Goal: Check status: Check status

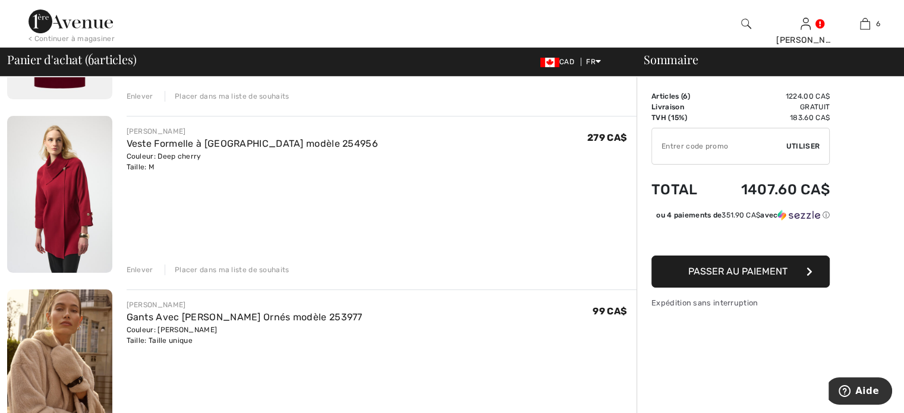
scroll to position [238, 0]
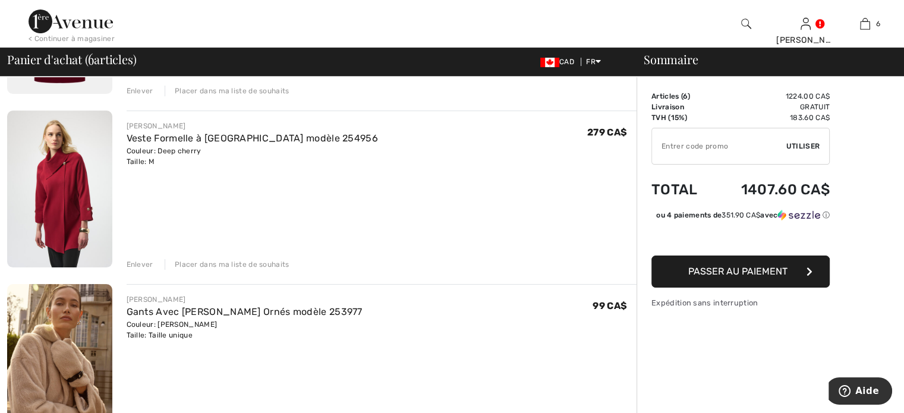
click at [153, 270] on div "Enlever" at bounding box center [140, 264] width 27 height 11
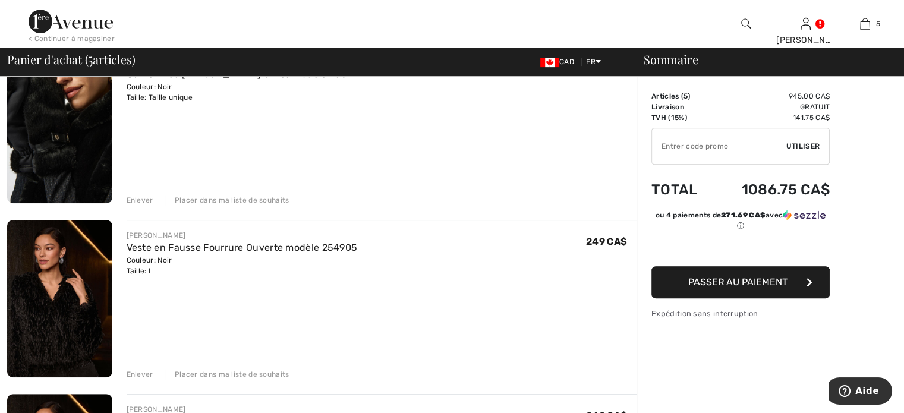
scroll to position [119, 0]
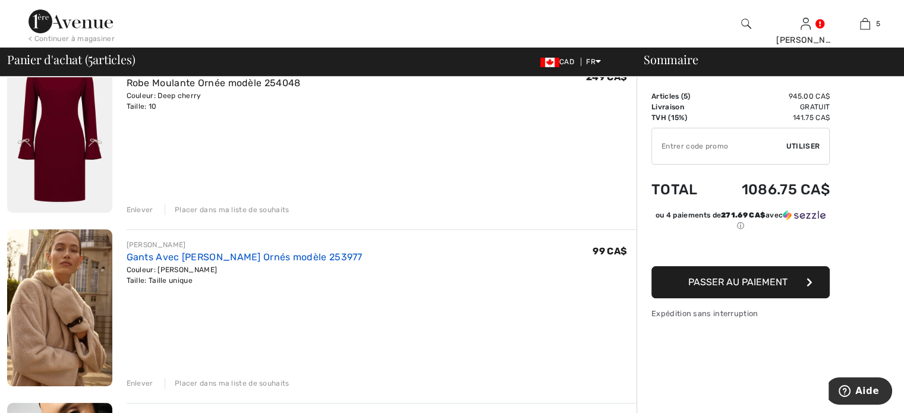
click at [195, 263] on link "Gants Avec [PERSON_NAME] Ornés modèle 253977" at bounding box center [245, 256] width 236 height 11
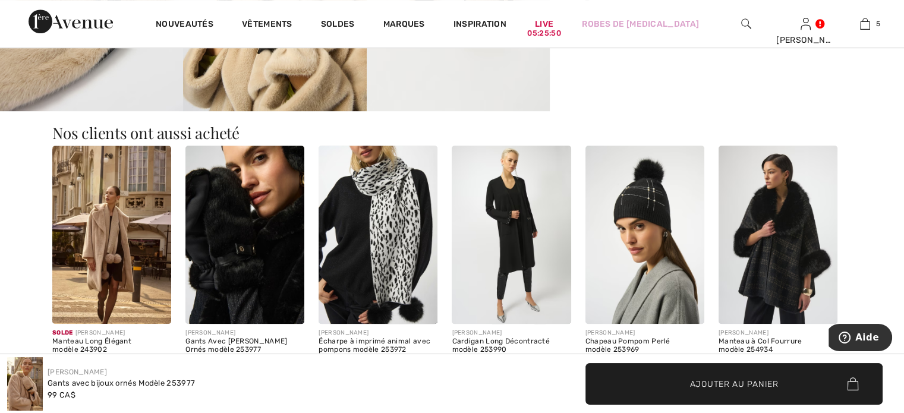
scroll to position [773, 0]
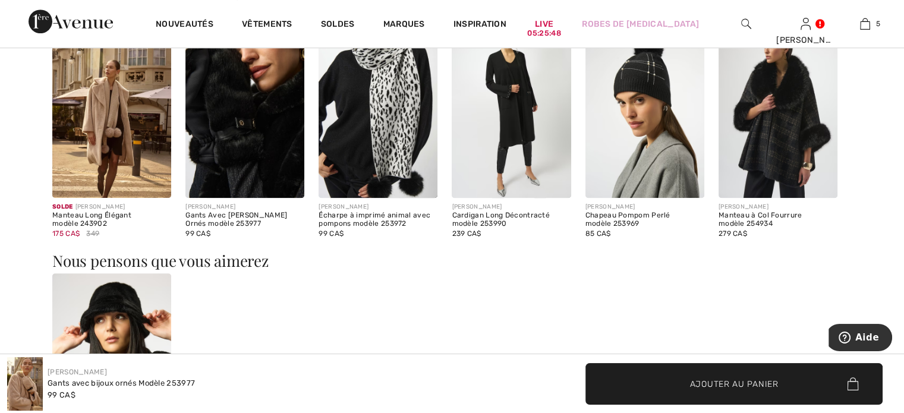
click at [397, 145] on img at bounding box center [378, 109] width 119 height 178
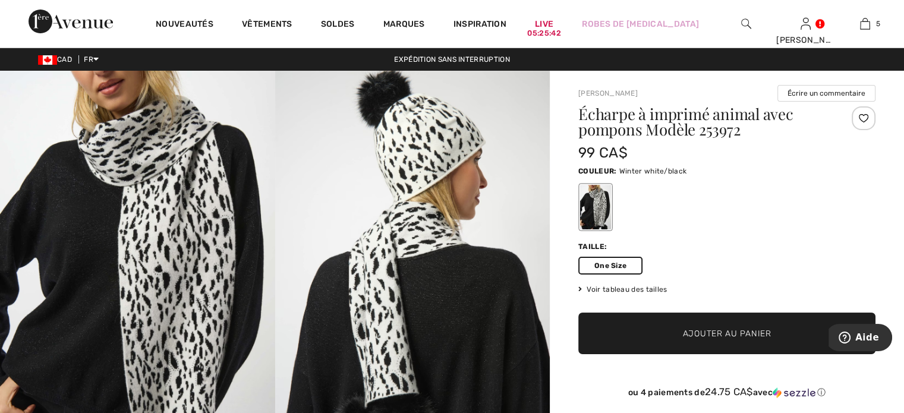
click at [723, 340] on span "Ajouter au panier" at bounding box center [727, 334] width 89 height 12
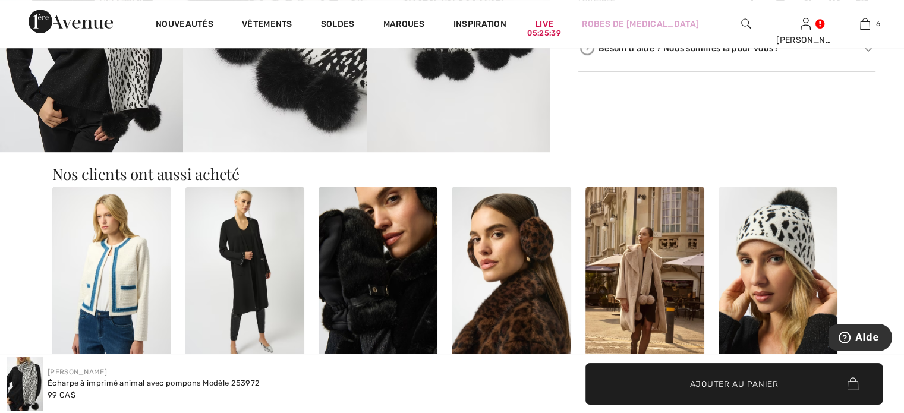
scroll to position [713, 0]
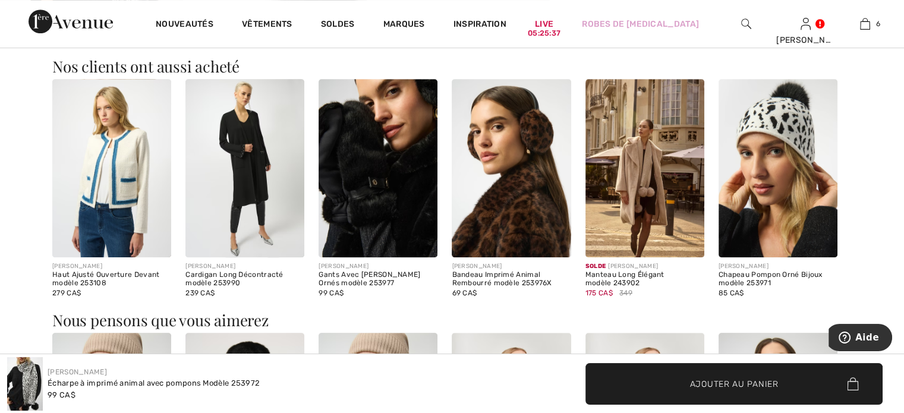
click at [772, 186] on img at bounding box center [778, 168] width 119 height 178
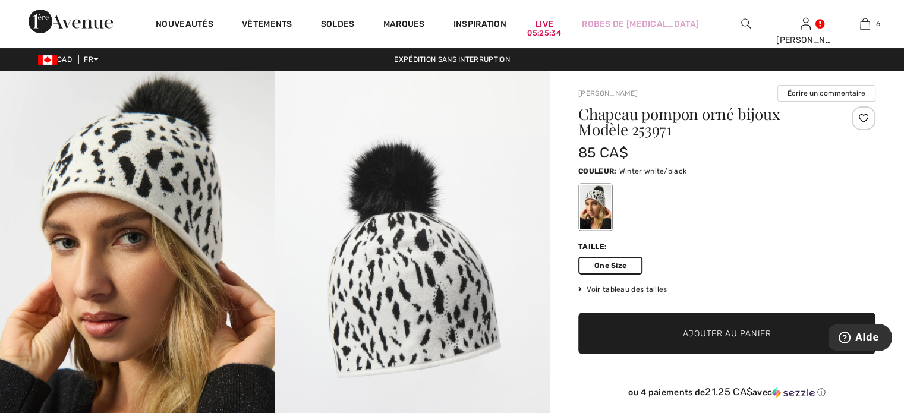
click at [662, 354] on span "✔ Ajouté au panier Ajouter au panier" at bounding box center [726, 334] width 297 height 42
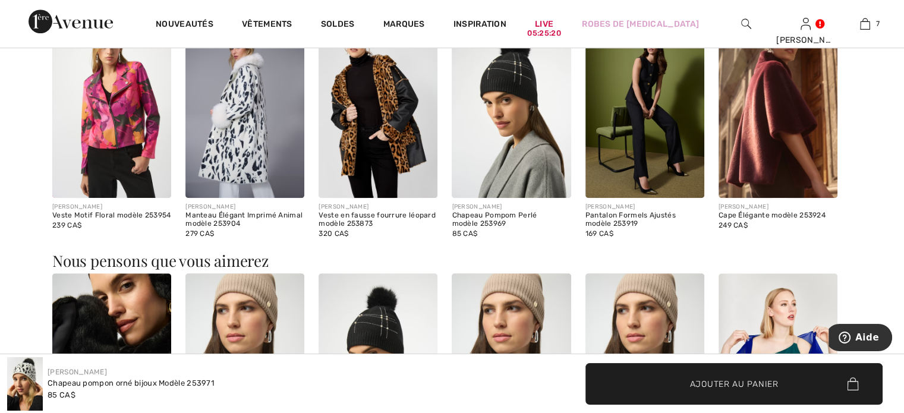
scroll to position [594, 0]
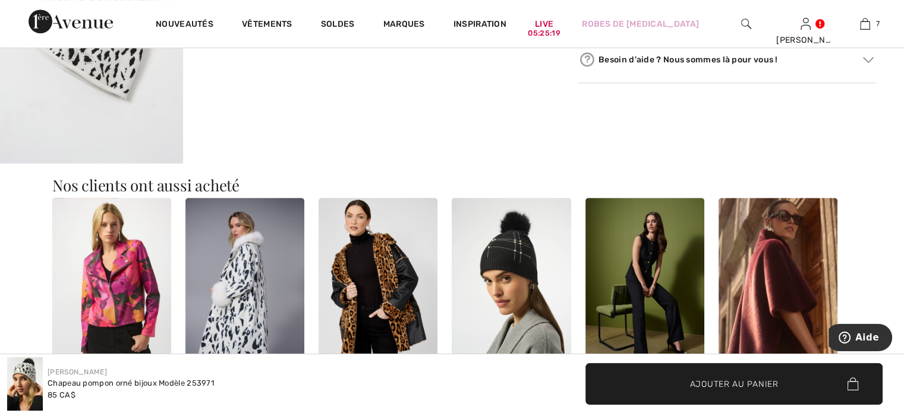
click at [115, 289] on img at bounding box center [111, 287] width 119 height 178
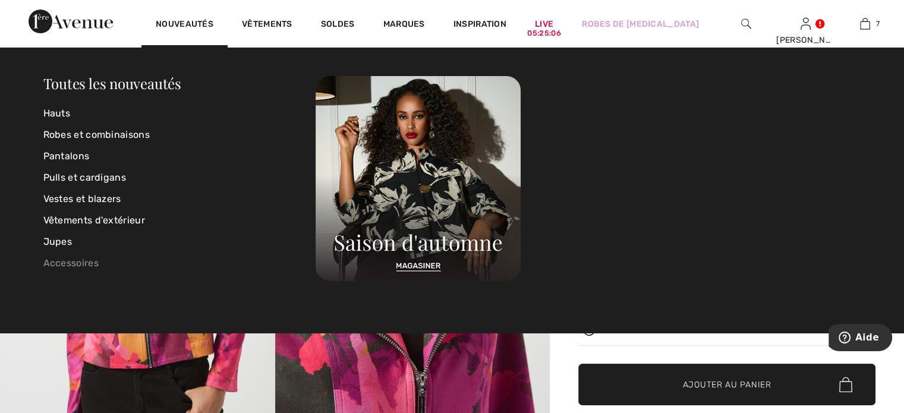
click at [59, 262] on link "Accessoires" at bounding box center [179, 263] width 273 height 21
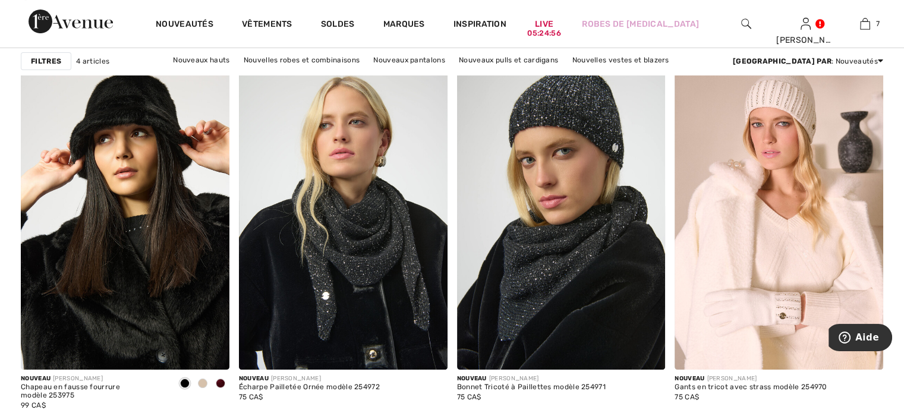
scroll to position [119, 0]
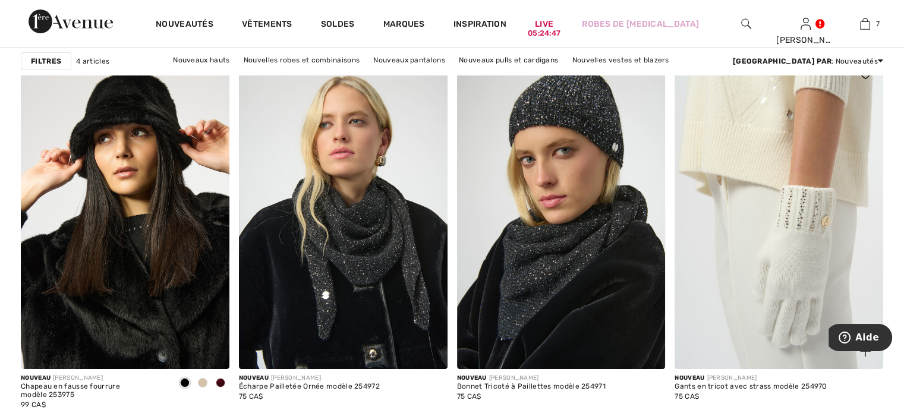
click at [776, 202] on img at bounding box center [779, 212] width 209 height 313
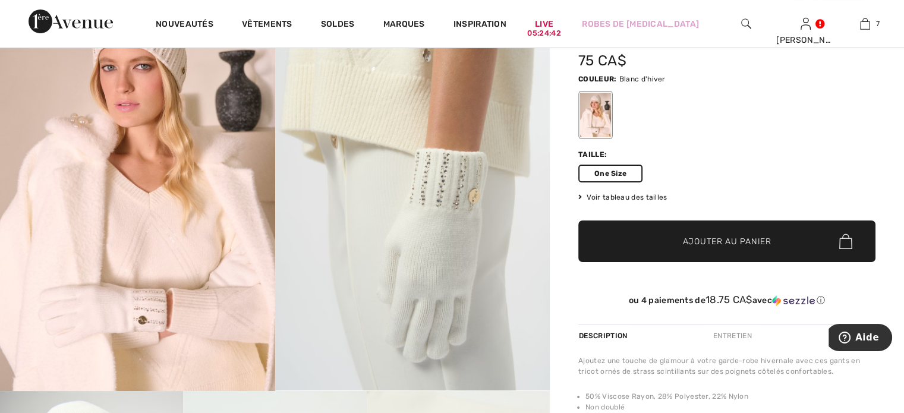
scroll to position [119, 0]
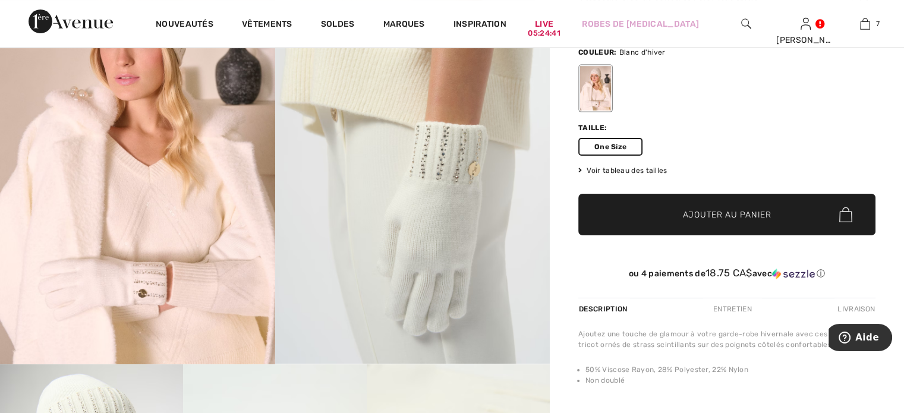
click at [729, 221] on span "Ajouter au panier" at bounding box center [727, 215] width 89 height 12
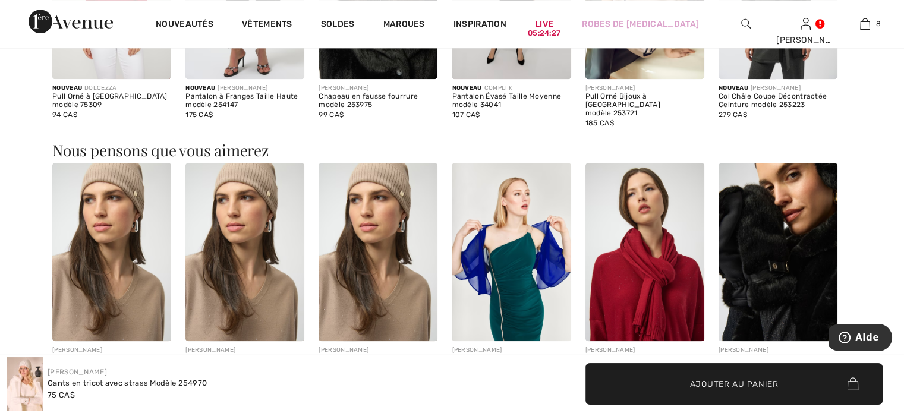
scroll to position [654, 0]
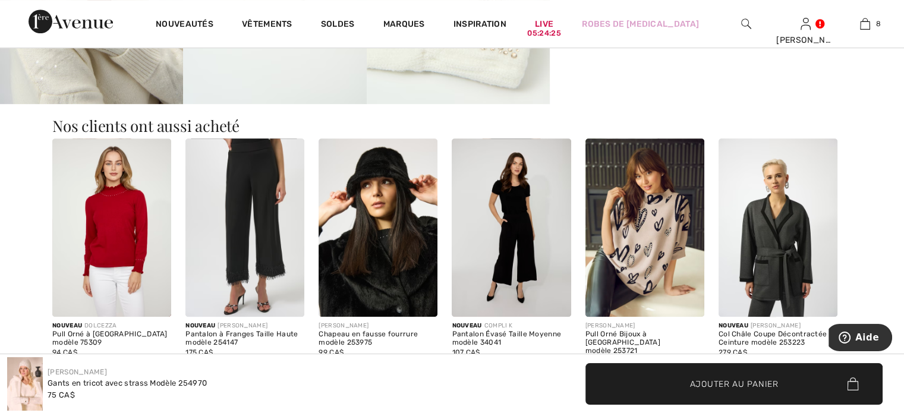
click at [642, 254] on img at bounding box center [645, 228] width 119 height 178
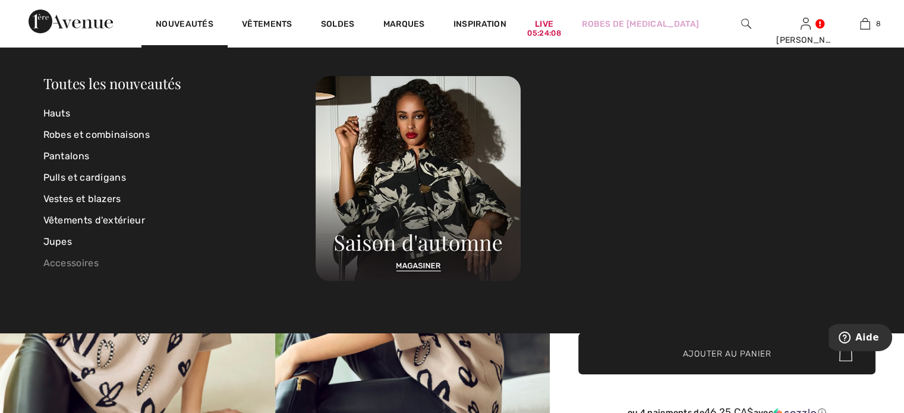
click at [66, 264] on link "Accessoires" at bounding box center [179, 263] width 273 height 21
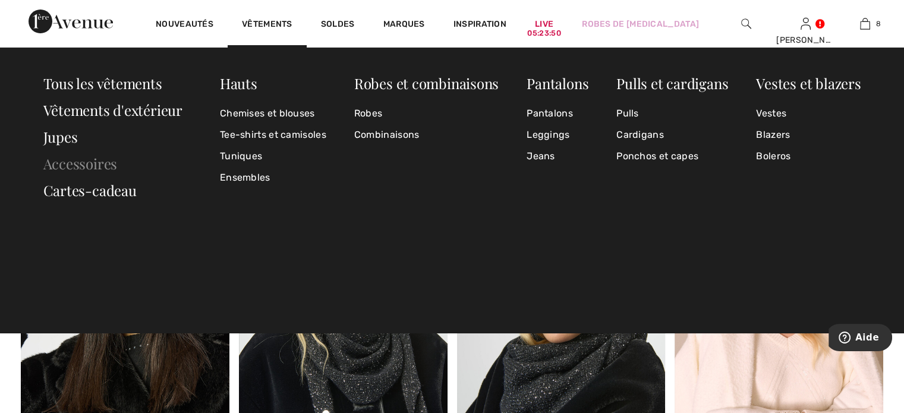
click at [74, 163] on link "Accessoires" at bounding box center [80, 163] width 74 height 19
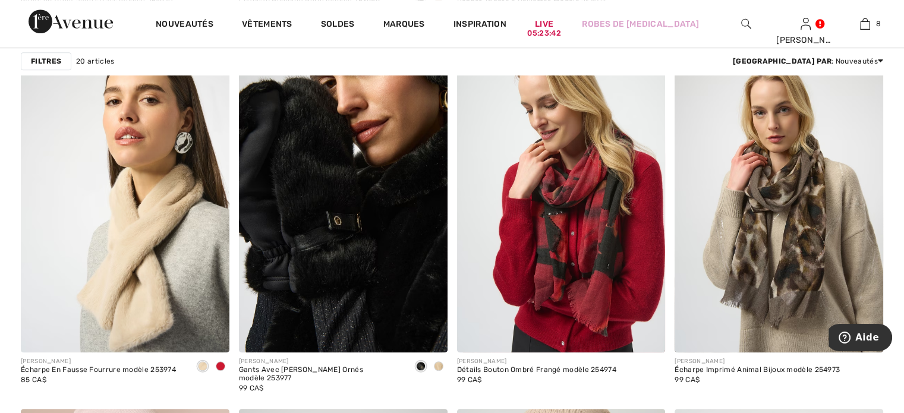
scroll to position [892, 0]
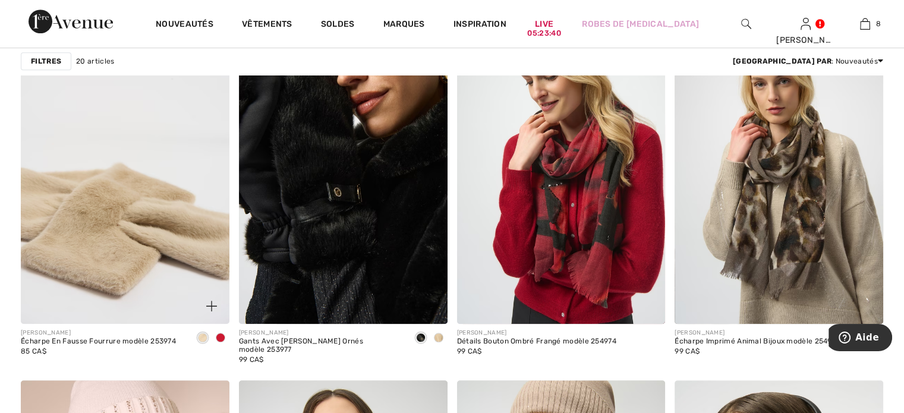
click at [152, 262] on img at bounding box center [125, 167] width 209 height 313
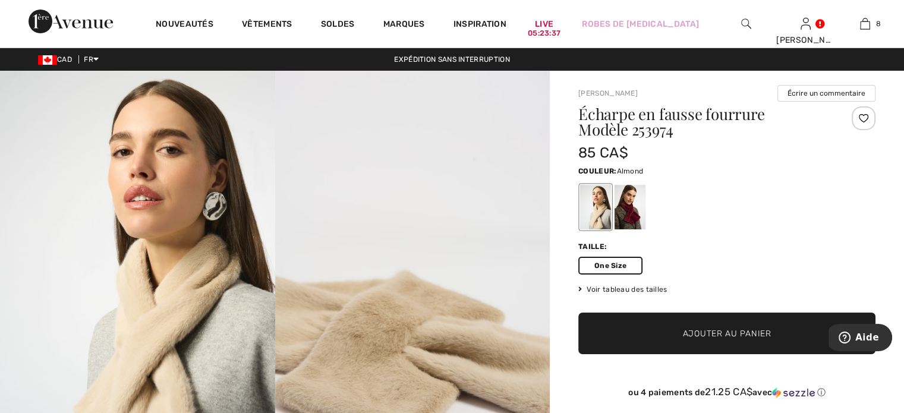
scroll to position [59, 0]
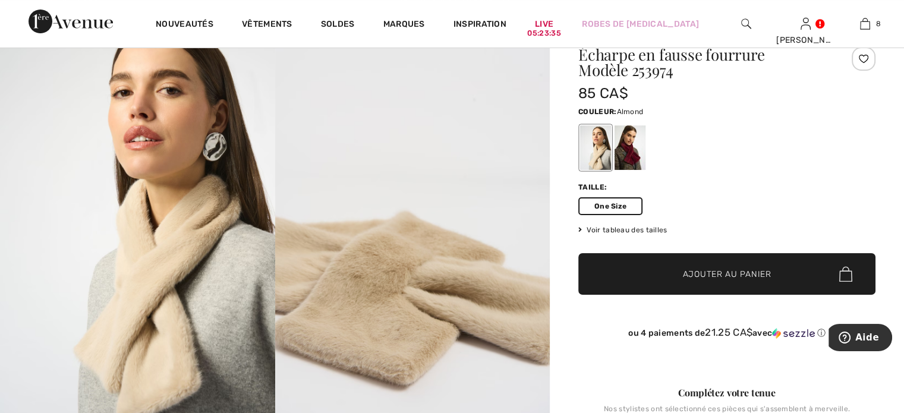
click at [611, 166] on div at bounding box center [595, 147] width 31 height 45
click at [691, 281] on span "Ajouter au panier" at bounding box center [727, 274] width 89 height 12
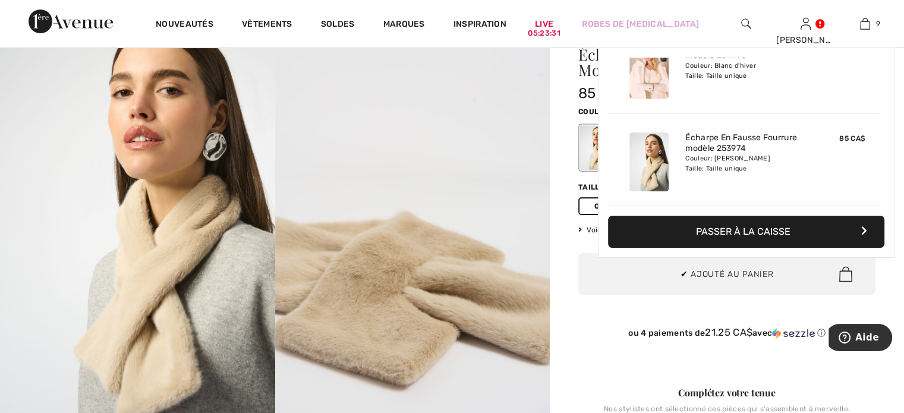
scroll to position [872, 0]
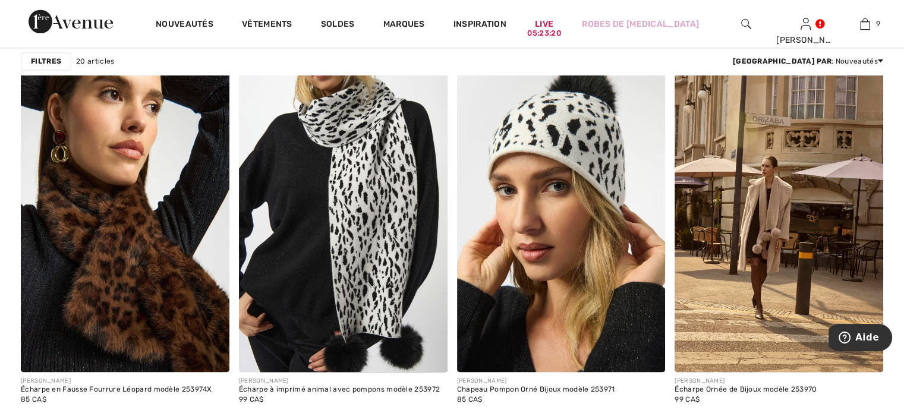
scroll to position [1783, 0]
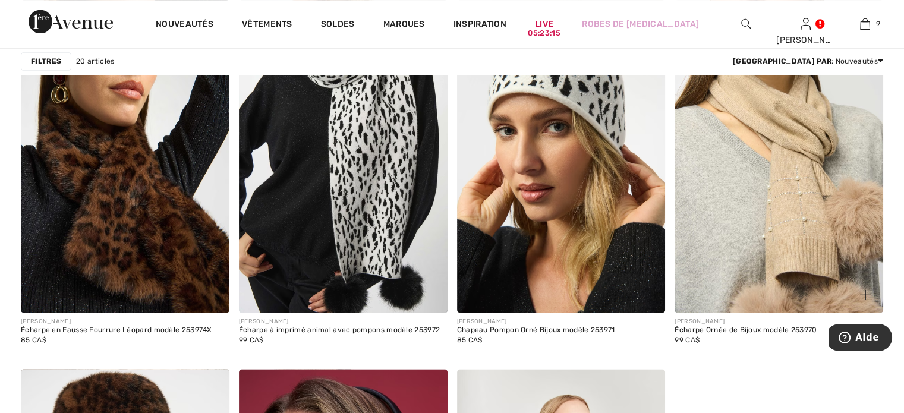
click at [745, 204] on img at bounding box center [779, 156] width 209 height 313
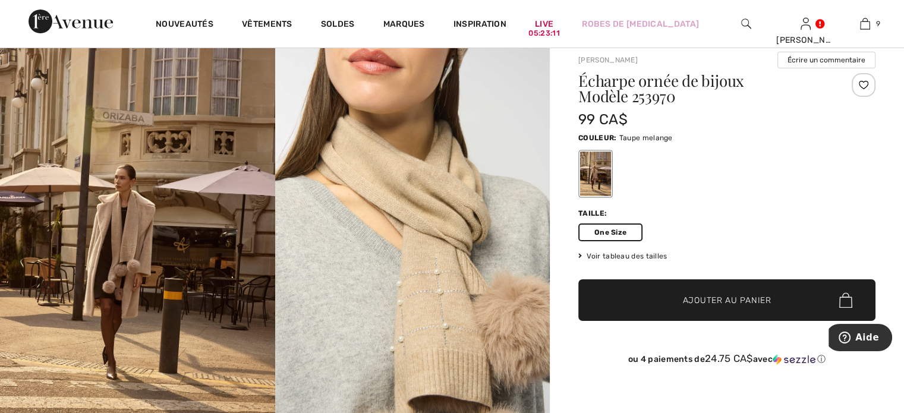
scroll to position [59, 0]
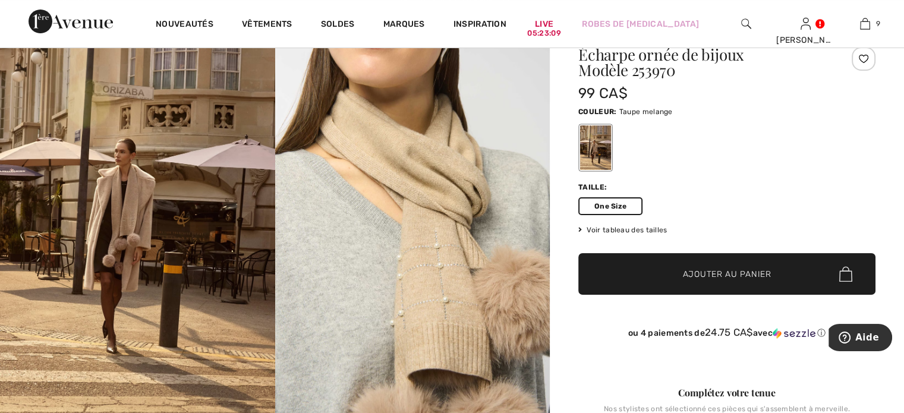
drag, startPoint x: 685, startPoint y: 304, endPoint x: 641, endPoint y: 297, distance: 43.9
click at [685, 281] on span "Ajouter au panier" at bounding box center [727, 274] width 89 height 12
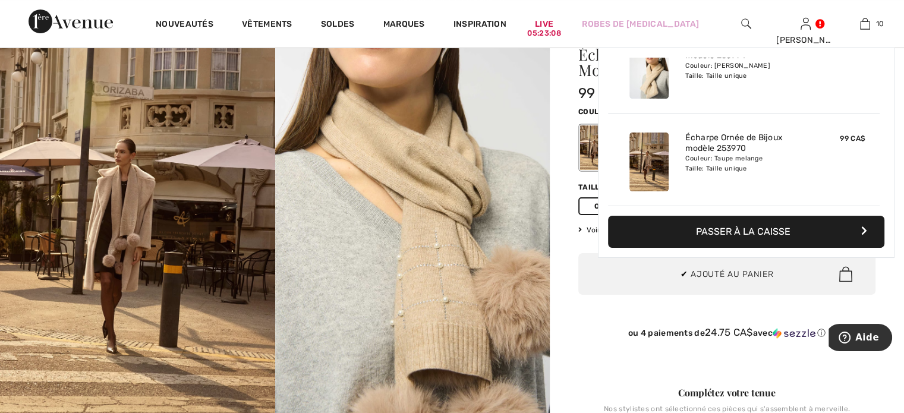
scroll to position [985, 0]
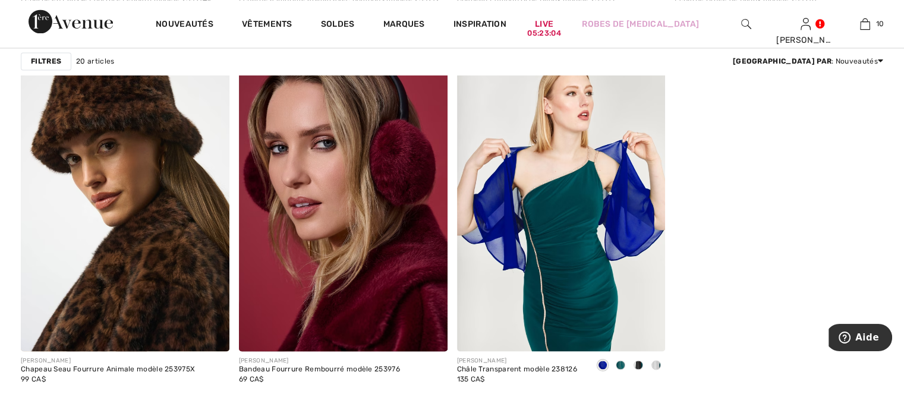
scroll to position [2140, 0]
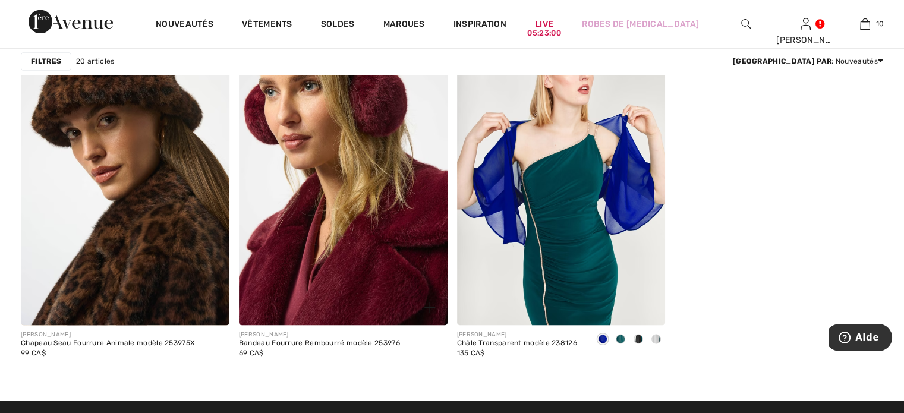
click at [369, 227] on img at bounding box center [343, 168] width 209 height 313
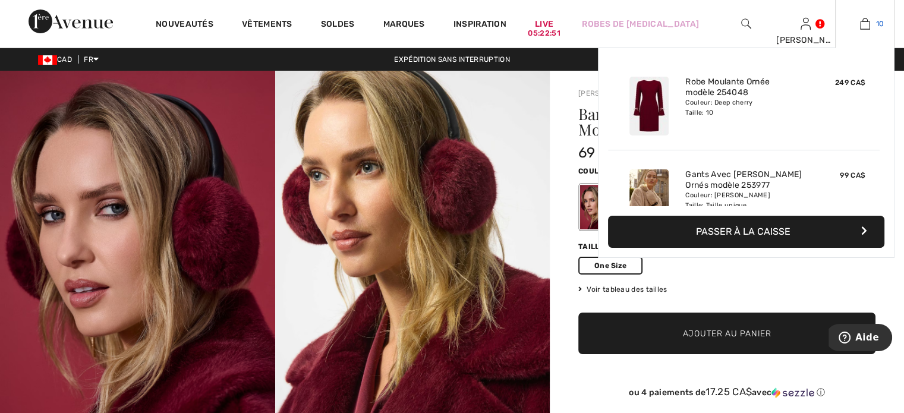
click at [863, 23] on img at bounding box center [865, 24] width 10 height 14
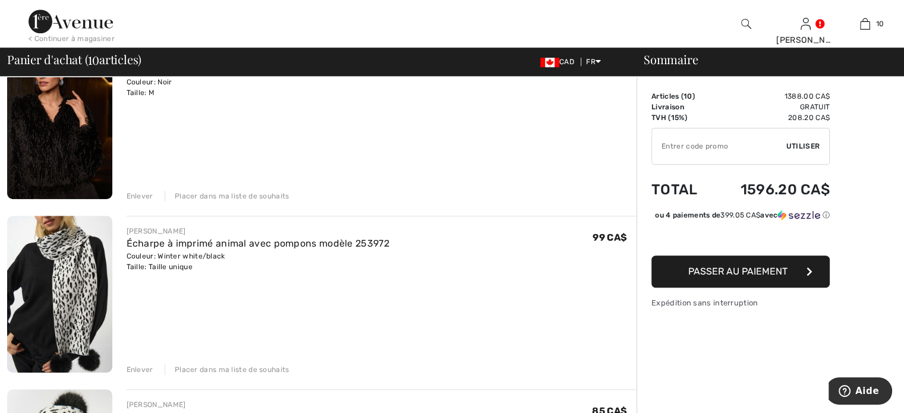
scroll to position [713, 0]
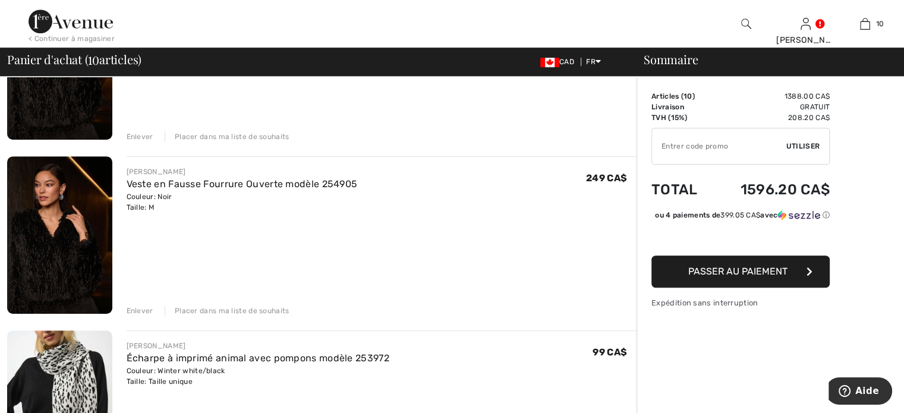
click at [143, 316] on div "Enlever" at bounding box center [140, 311] width 27 height 11
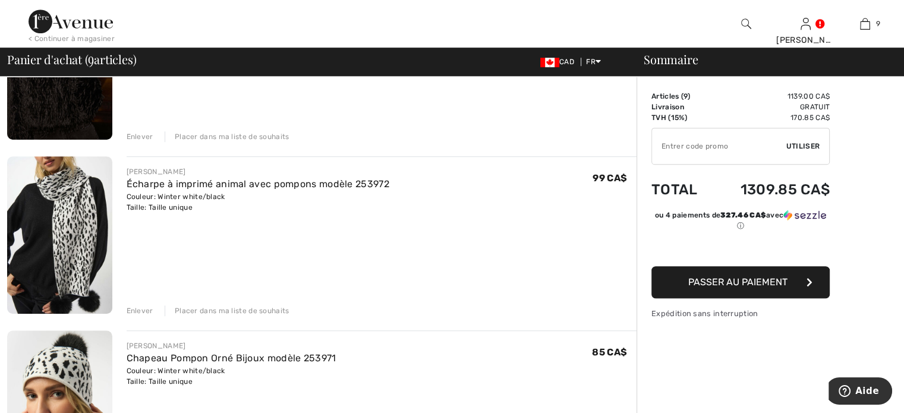
click at [152, 142] on div "Enlever" at bounding box center [140, 136] width 27 height 11
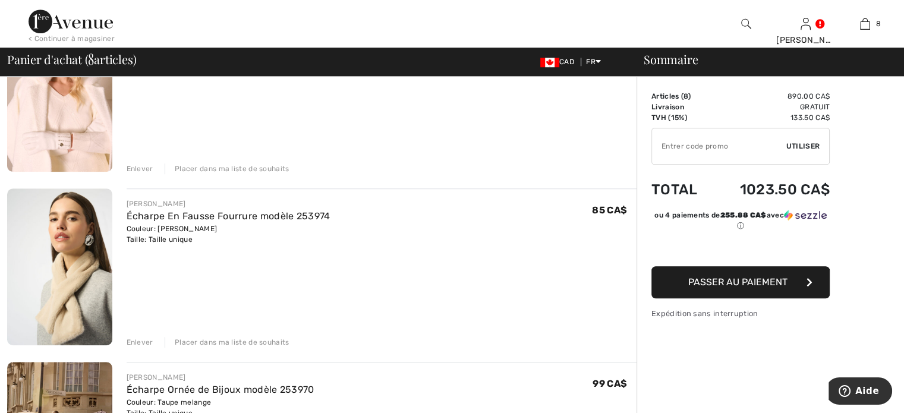
scroll to position [1046, 0]
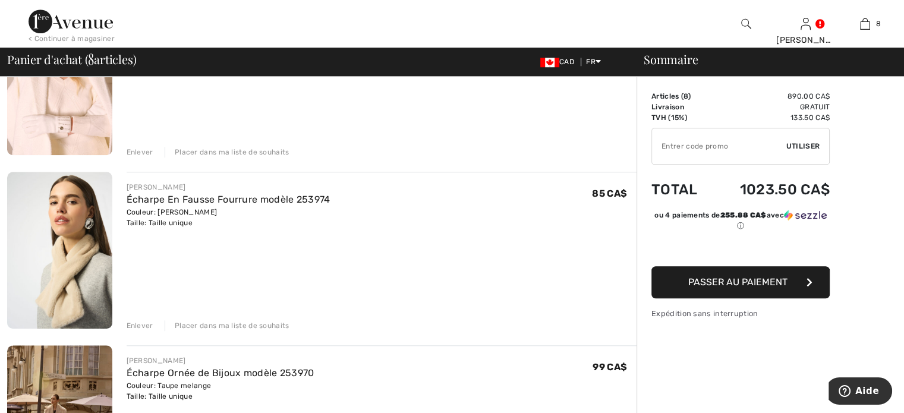
click at [145, 158] on div "Enlever" at bounding box center [140, 152] width 27 height 11
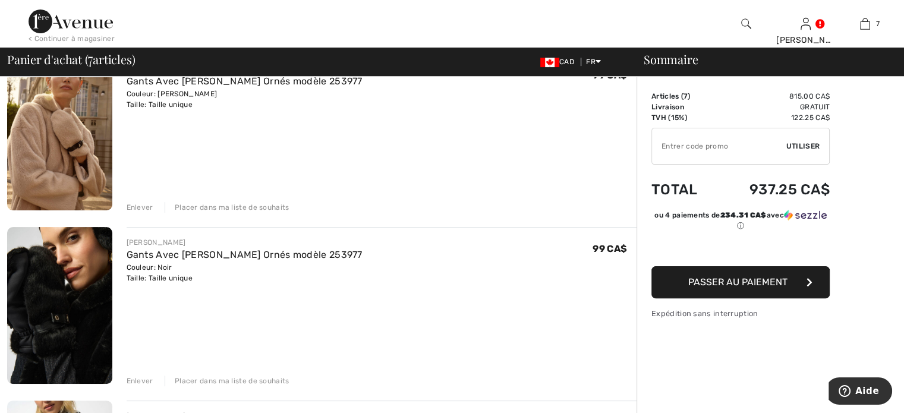
scroll to position [332, 0]
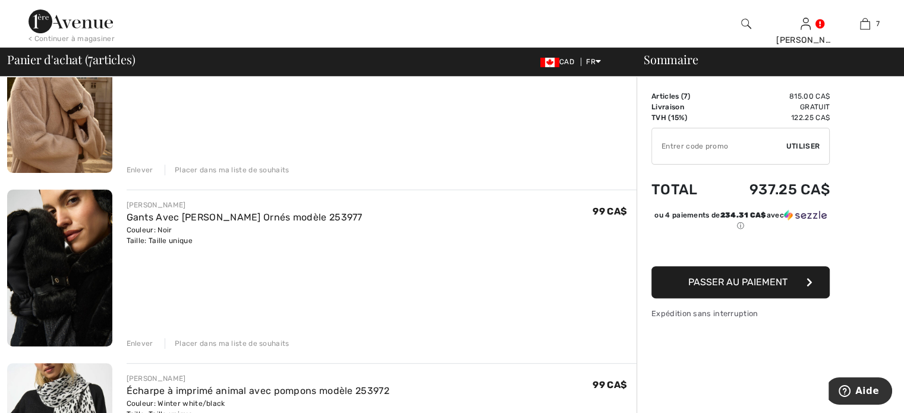
click at [153, 175] on div "Enlever" at bounding box center [140, 170] width 27 height 11
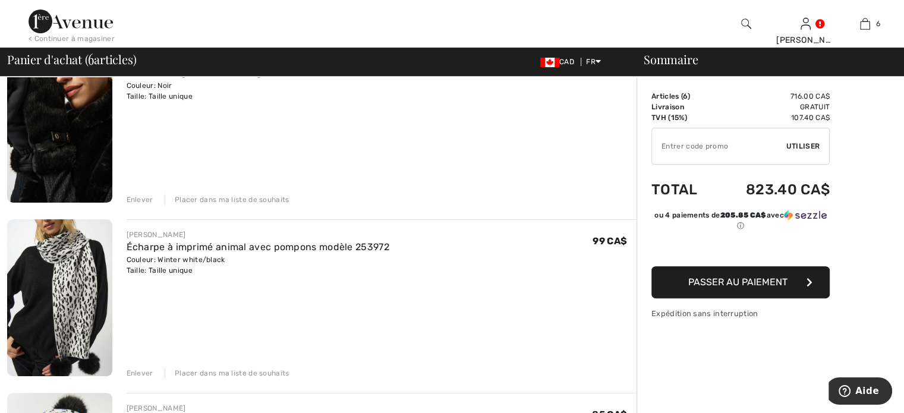
scroll to position [309, 0]
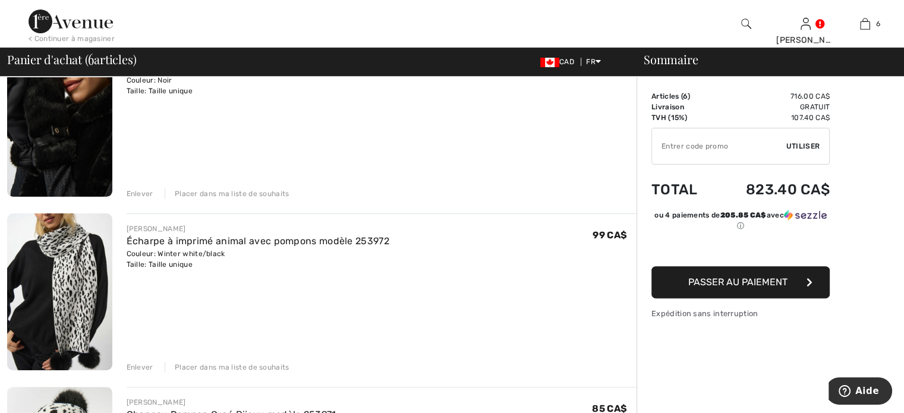
click at [152, 199] on div "JOSEPH RIBKOFF Gants Avec Bijoux Ornés modèle 253977 Couleur: Noir Taille: Tail…" at bounding box center [382, 119] width 511 height 159
click at [153, 199] on div "Enlever" at bounding box center [140, 193] width 27 height 11
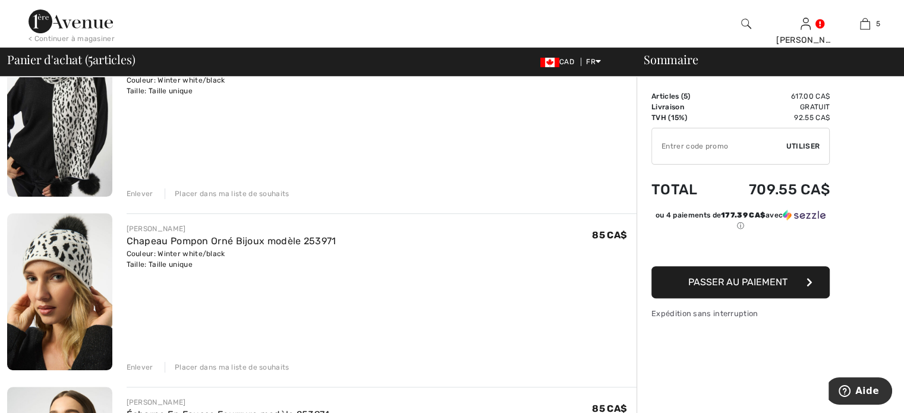
click at [153, 199] on div "Enlever" at bounding box center [140, 193] width 27 height 11
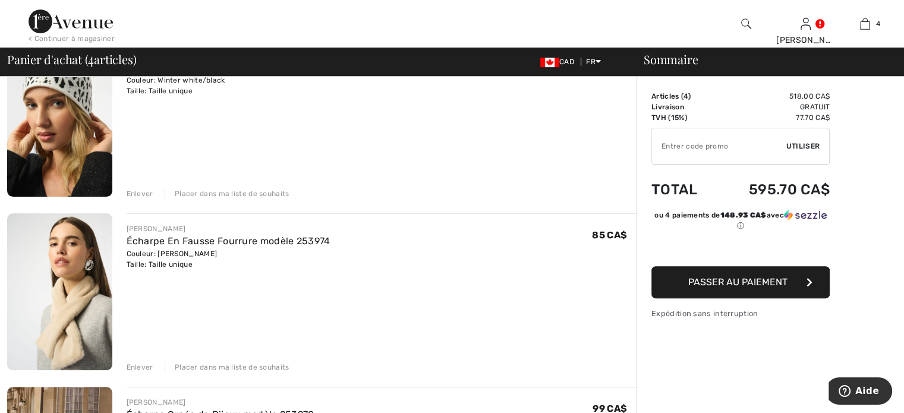
click at [153, 199] on div "Enlever" at bounding box center [140, 193] width 27 height 11
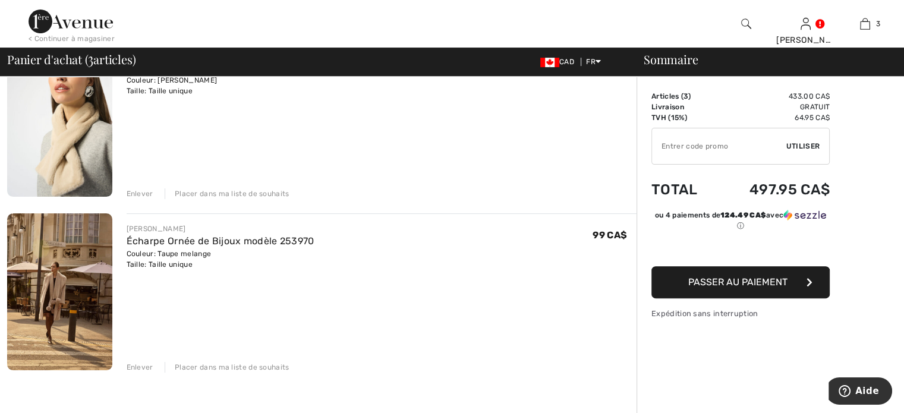
click at [153, 199] on div "Enlever" at bounding box center [140, 193] width 27 height 11
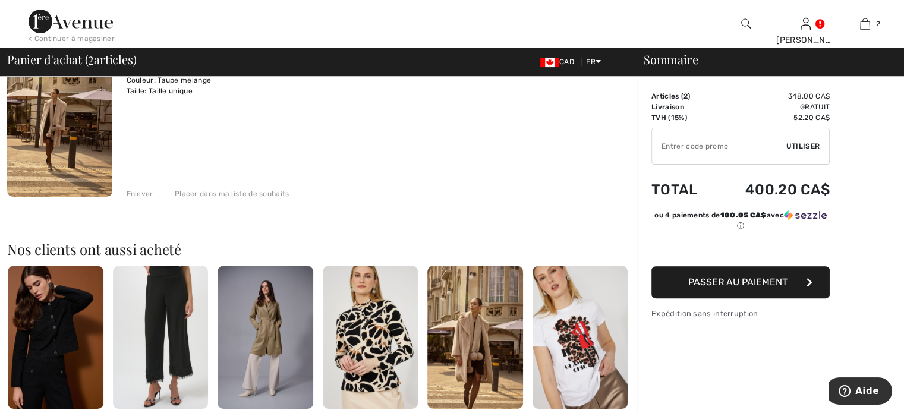
click at [153, 199] on div "Enlever" at bounding box center [140, 193] width 27 height 11
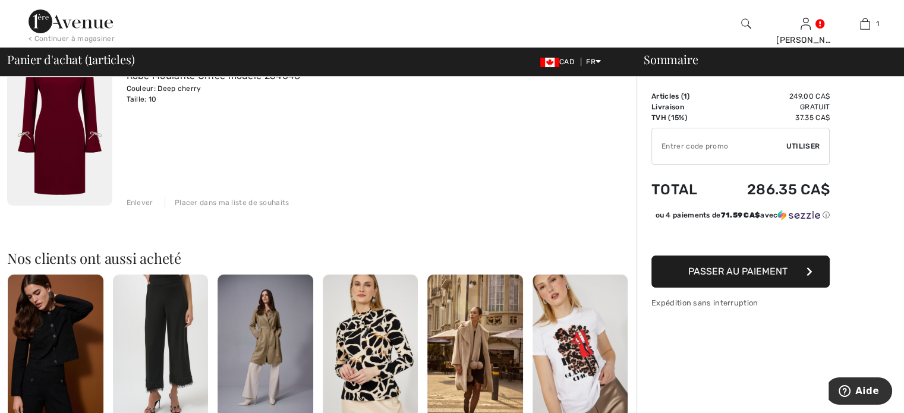
scroll to position [0, 0]
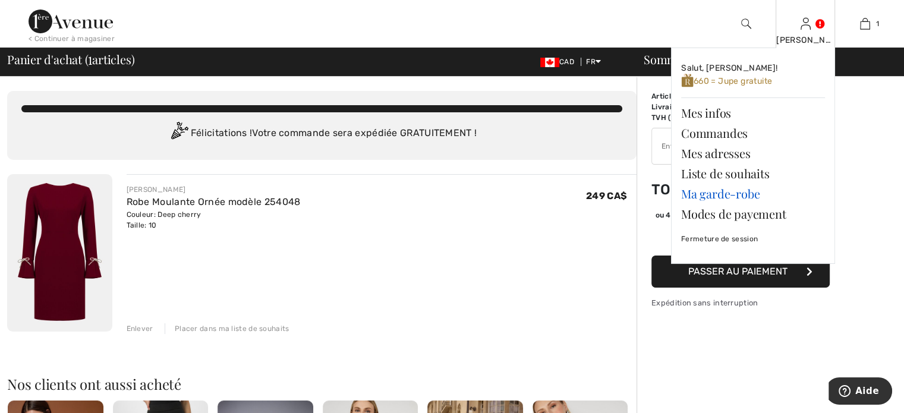
click at [713, 204] on link "Ma garde-robe" at bounding box center [753, 194] width 144 height 20
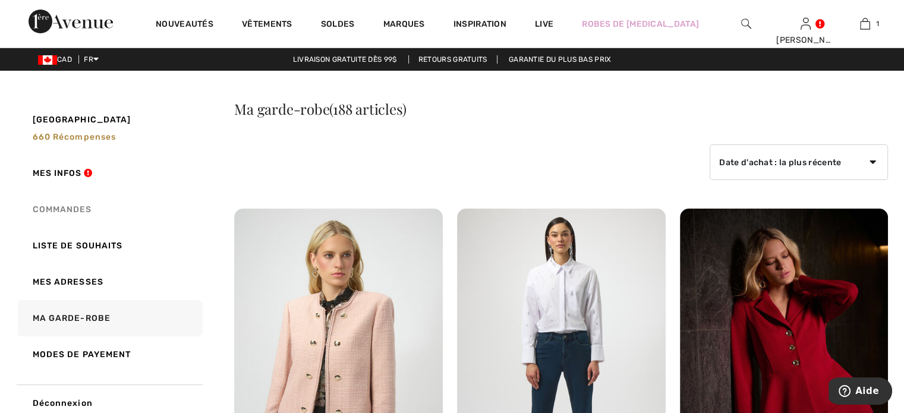
click at [68, 228] on link "Commandes" at bounding box center [108, 209] width 187 height 36
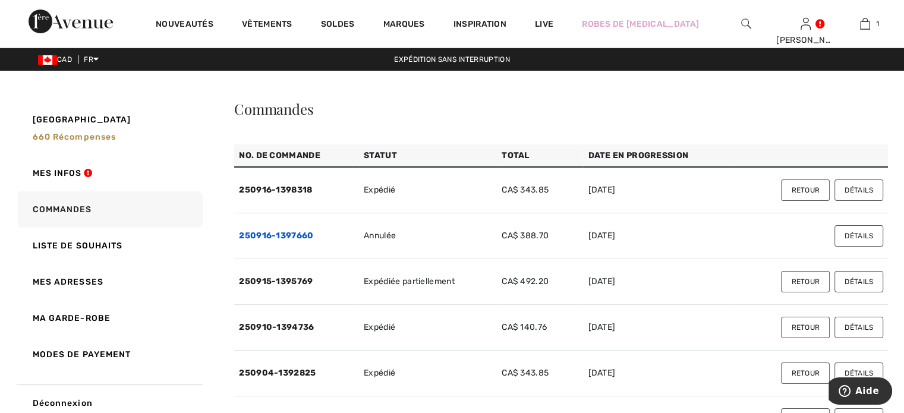
click at [281, 241] on link "250916-1397660" at bounding box center [276, 236] width 74 height 10
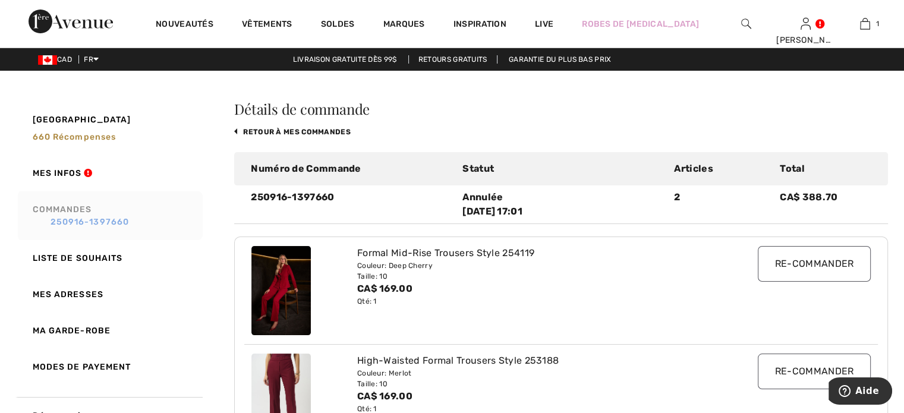
click at [71, 228] on link "250916-1397660" at bounding box center [116, 222] width 166 height 12
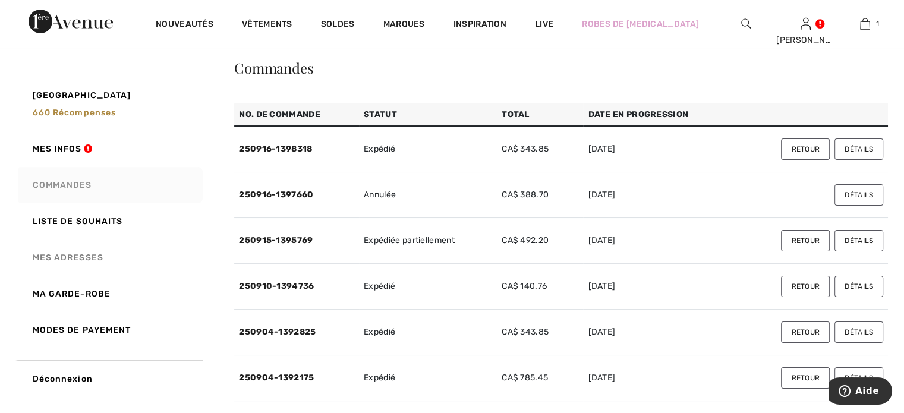
scroll to position [59, 0]
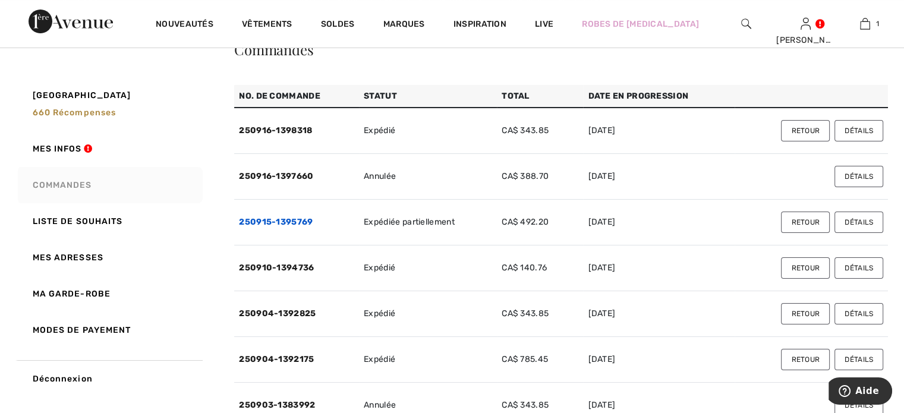
click at [285, 227] on link "250915-1395769" at bounding box center [276, 222] width 74 height 10
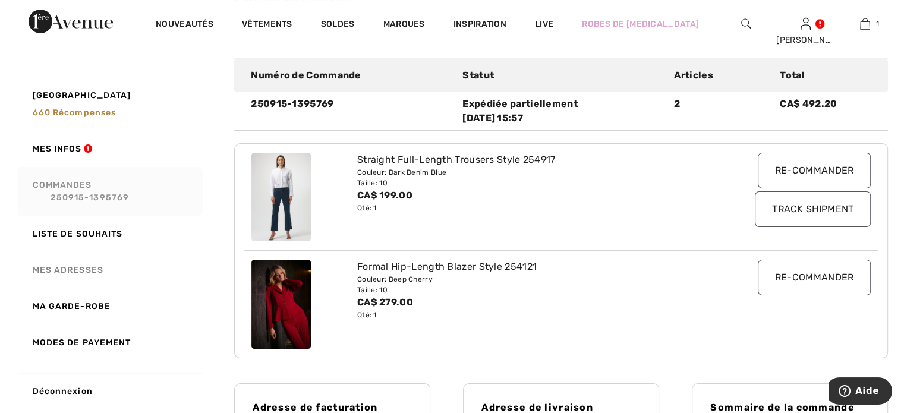
scroll to position [119, 0]
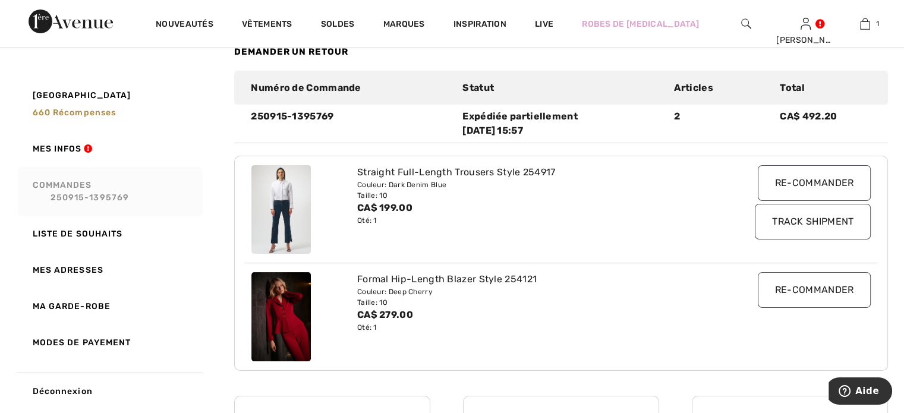
click at [70, 190] on link "Commandes 250915-1395769" at bounding box center [108, 191] width 187 height 49
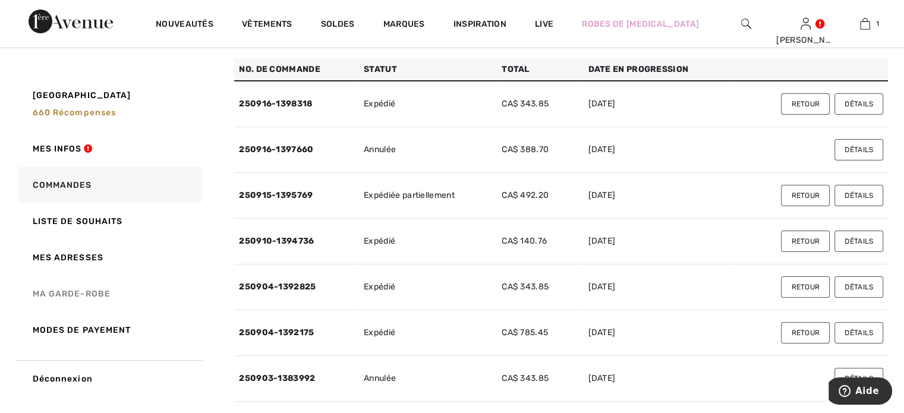
scroll to position [59, 0]
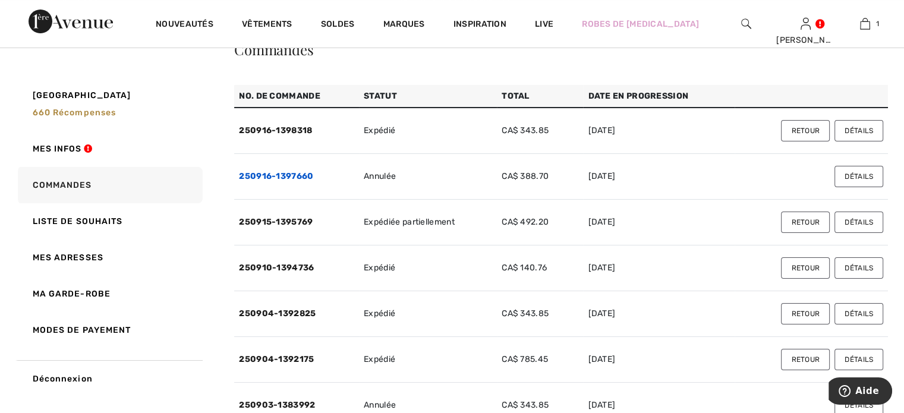
click at [288, 181] on link "250916-1397660" at bounding box center [276, 176] width 74 height 10
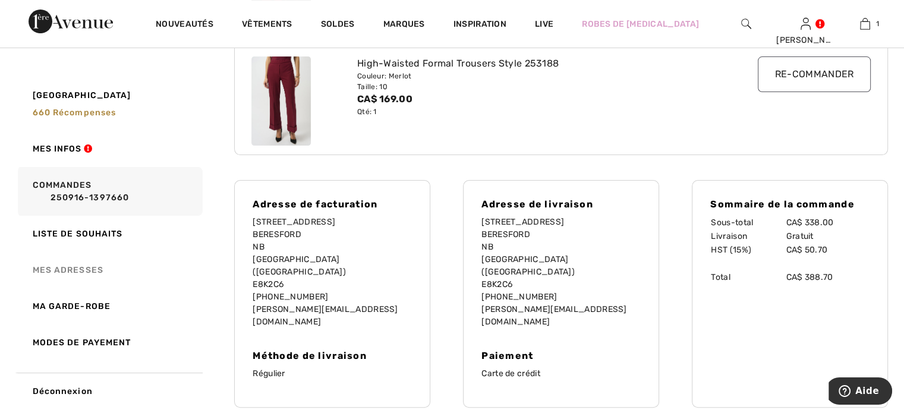
scroll to position [0, 0]
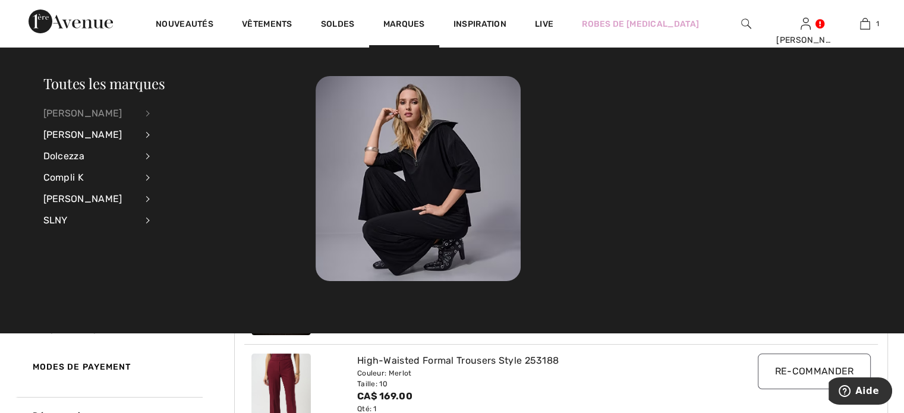
click at [99, 115] on div "[PERSON_NAME]" at bounding box center [89, 113] width 93 height 21
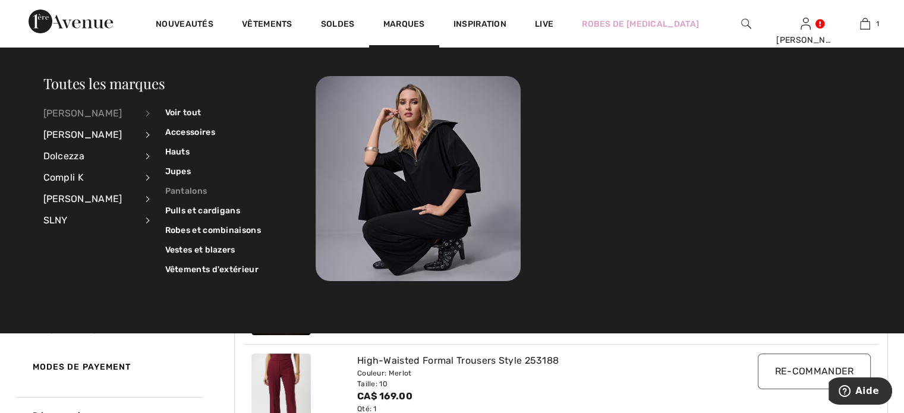
click at [183, 191] on link "Pantalons" at bounding box center [213, 191] width 96 height 20
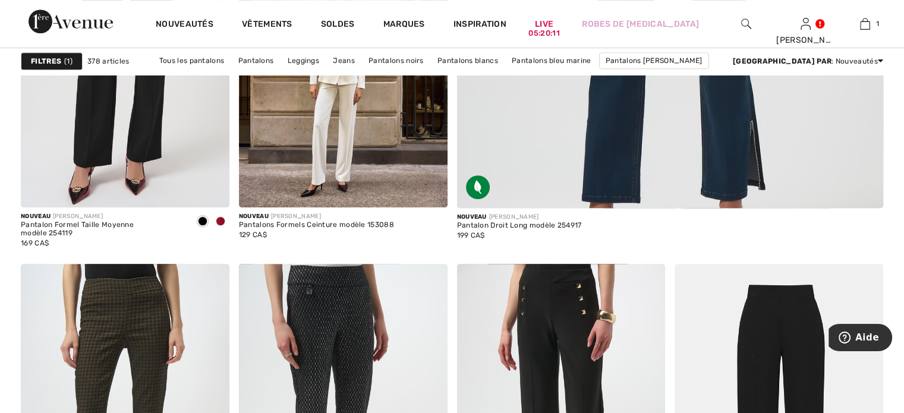
scroll to position [654, 0]
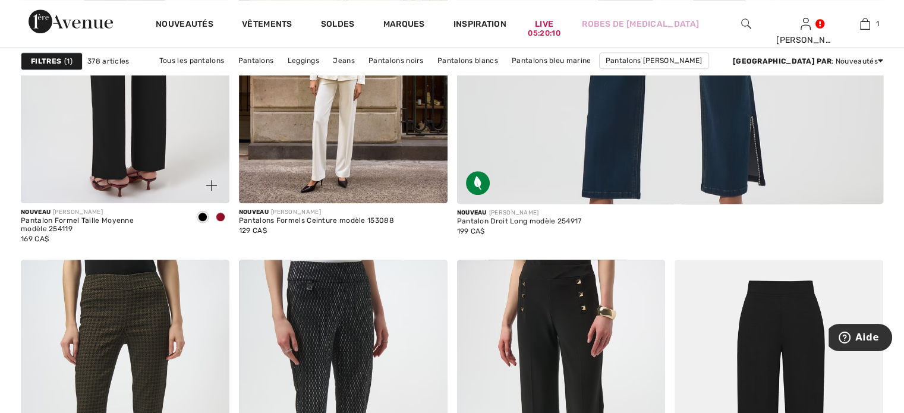
click at [141, 139] on img at bounding box center [125, 47] width 209 height 313
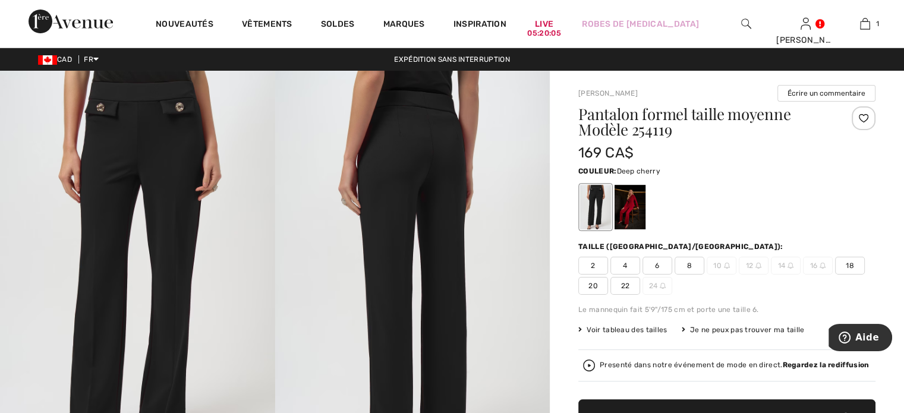
click at [646, 224] on div at bounding box center [630, 207] width 31 height 45
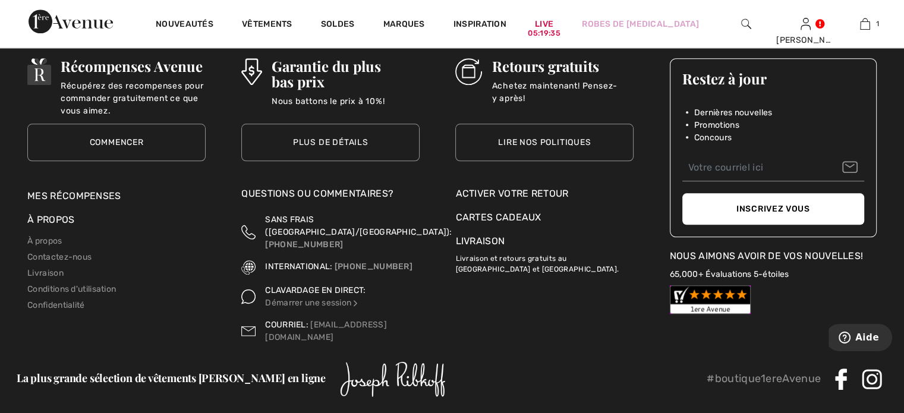
scroll to position [5469, 0]
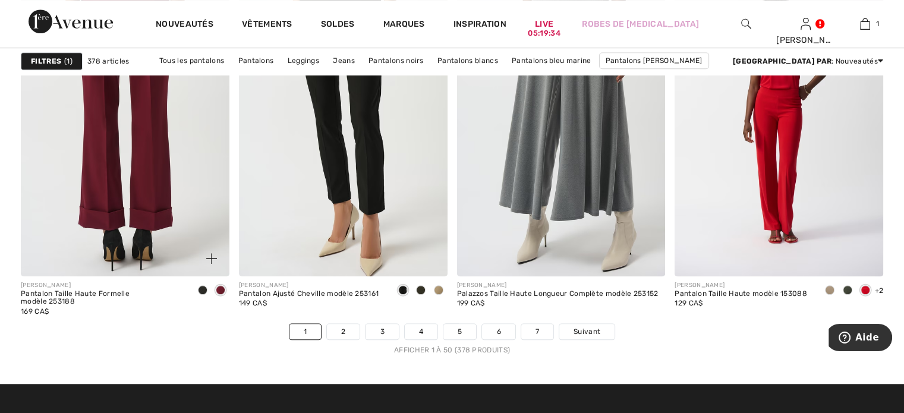
click at [139, 272] on img at bounding box center [125, 119] width 209 height 313
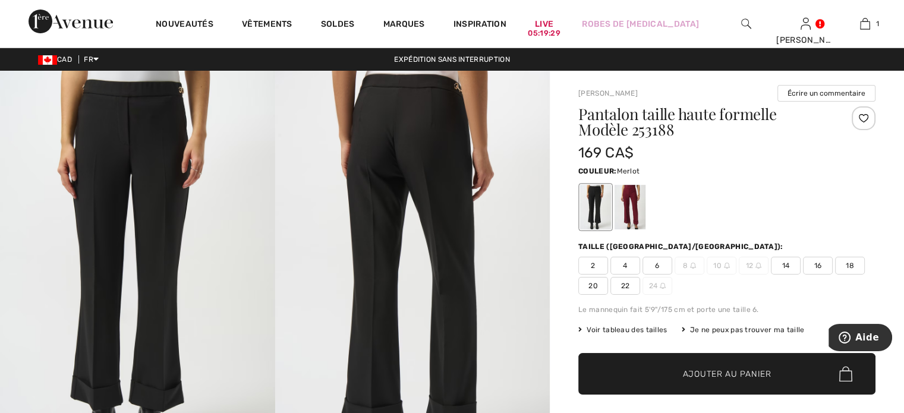
click at [646, 229] on div at bounding box center [630, 207] width 31 height 45
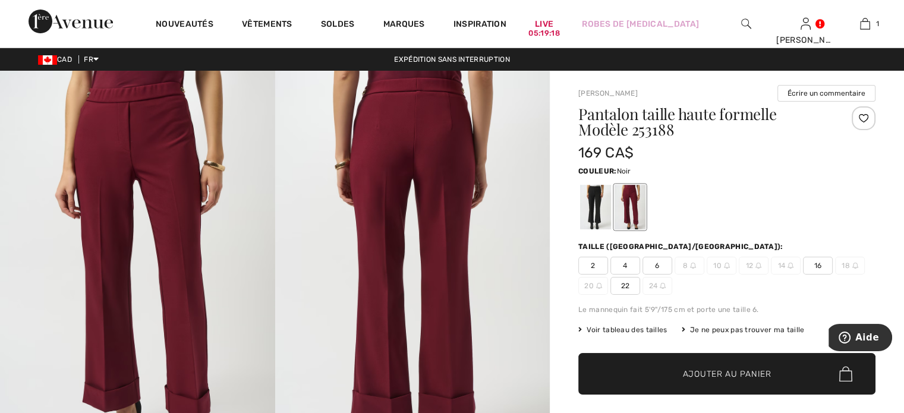
click at [607, 225] on div at bounding box center [595, 207] width 31 height 45
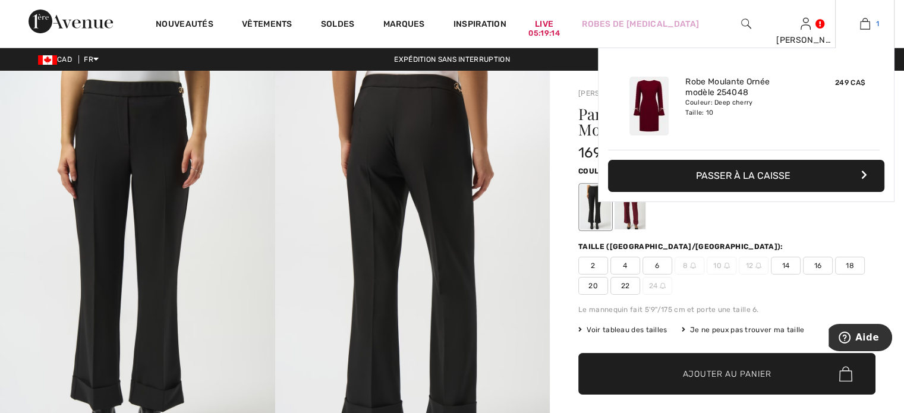
click at [863, 24] on img at bounding box center [865, 24] width 10 height 14
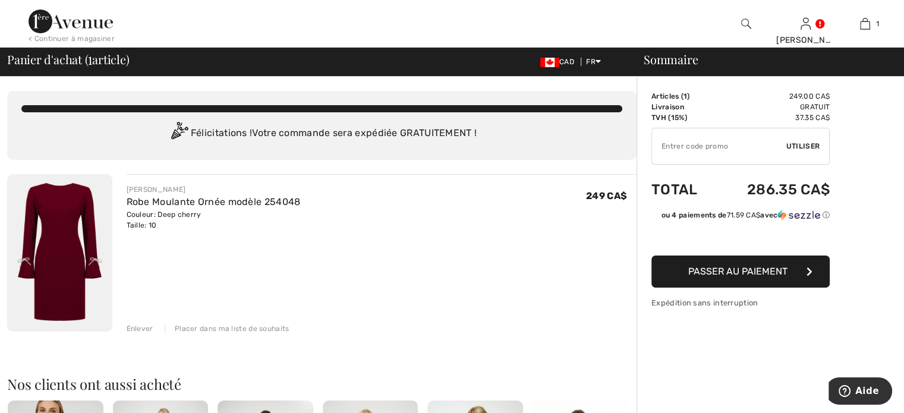
scroll to position [59, 0]
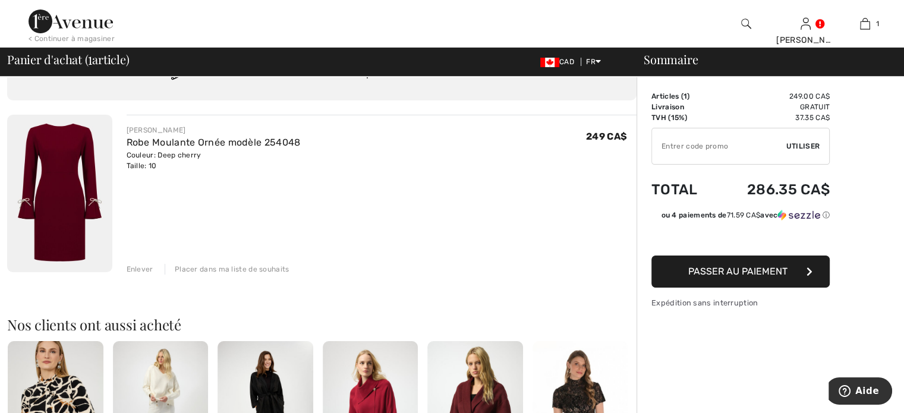
click at [145, 275] on div "Enlever" at bounding box center [140, 269] width 27 height 11
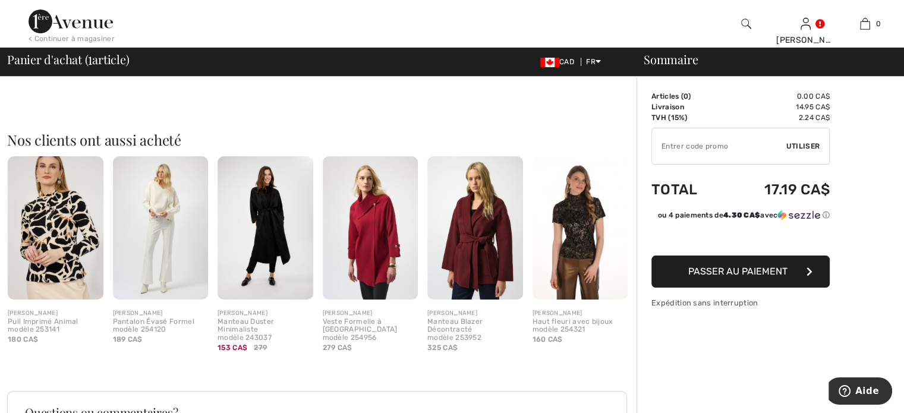
scroll to position [238, 0]
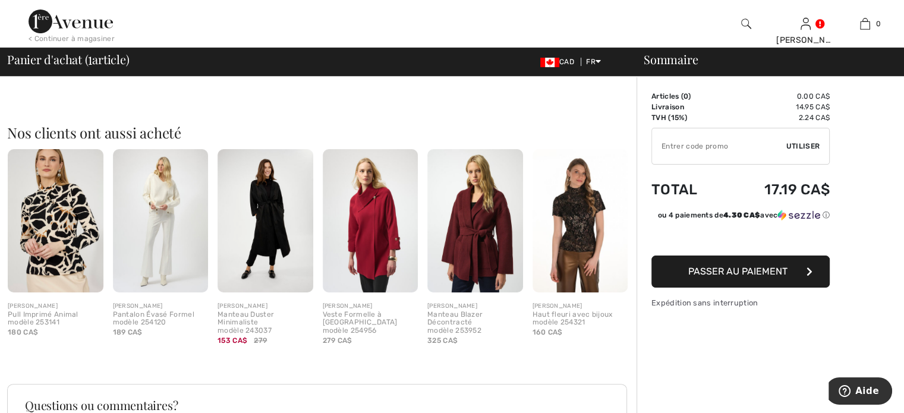
click at [471, 292] on img at bounding box center [475, 220] width 96 height 143
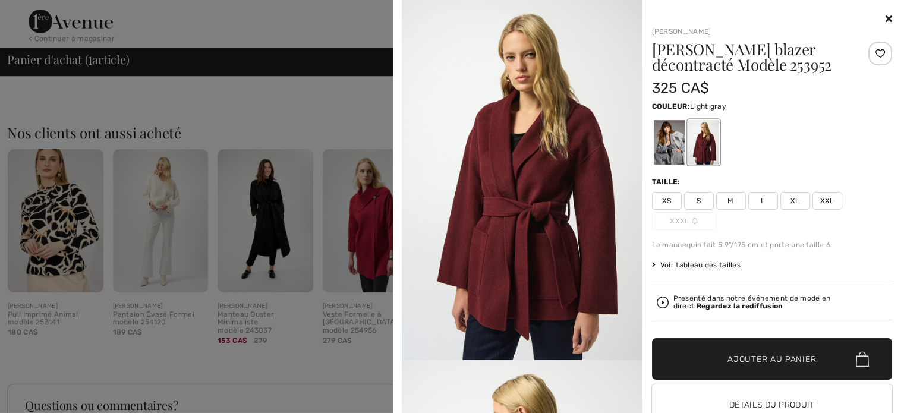
click at [658, 154] on div at bounding box center [668, 142] width 31 height 45
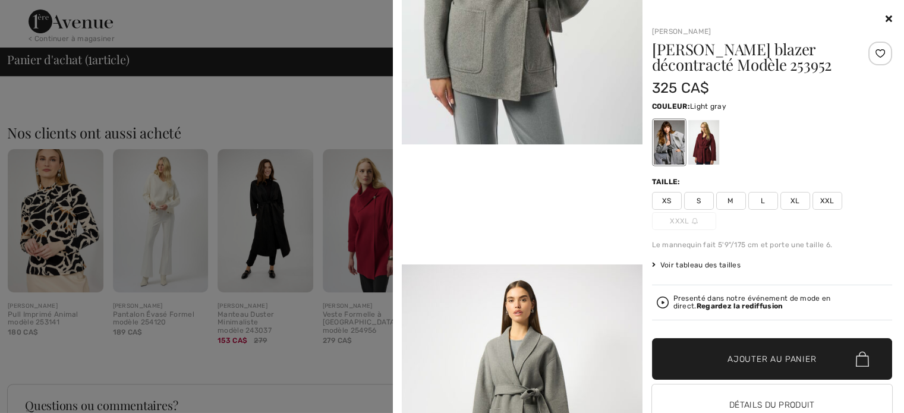
scroll to position [416, 0]
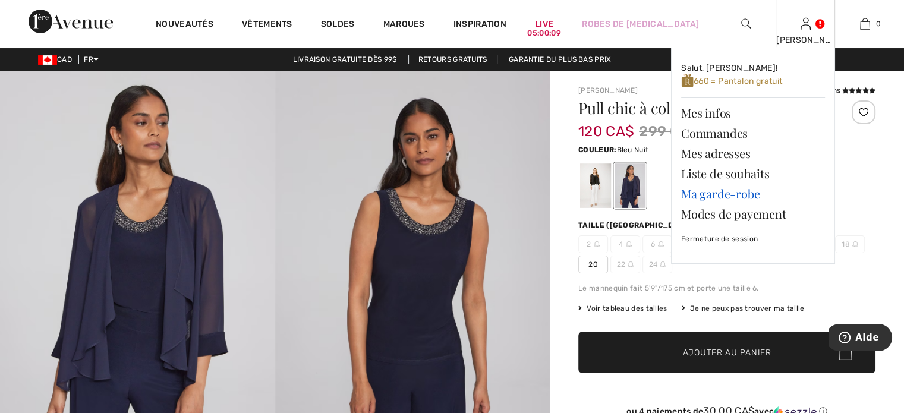
click at [732, 204] on link "Ma garde-robe" at bounding box center [753, 194] width 144 height 20
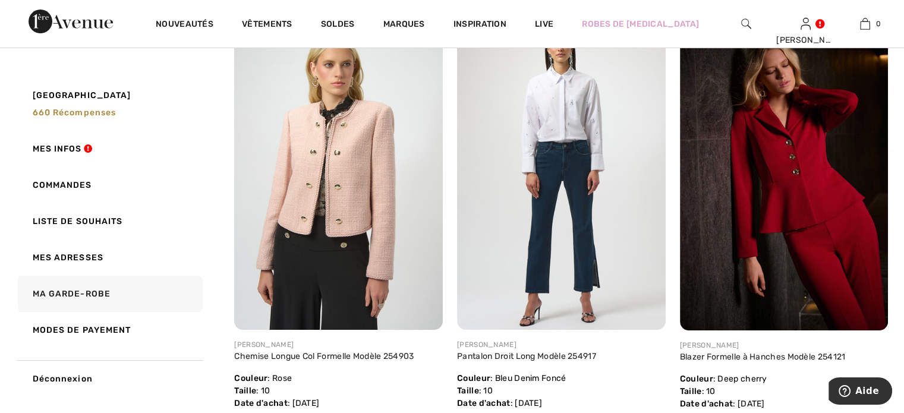
scroll to position [178, 0]
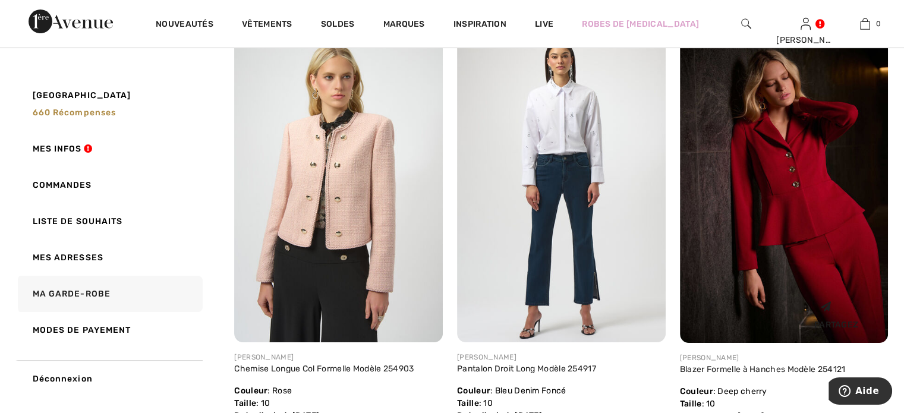
click at [763, 210] on img at bounding box center [784, 186] width 209 height 313
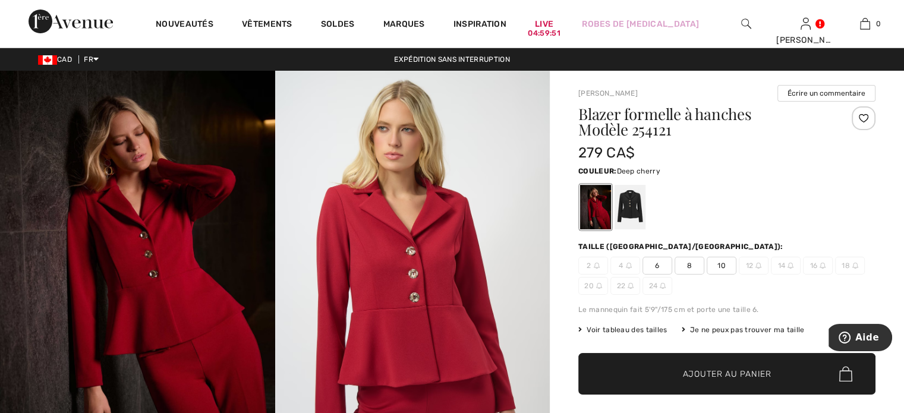
scroll to position [59, 0]
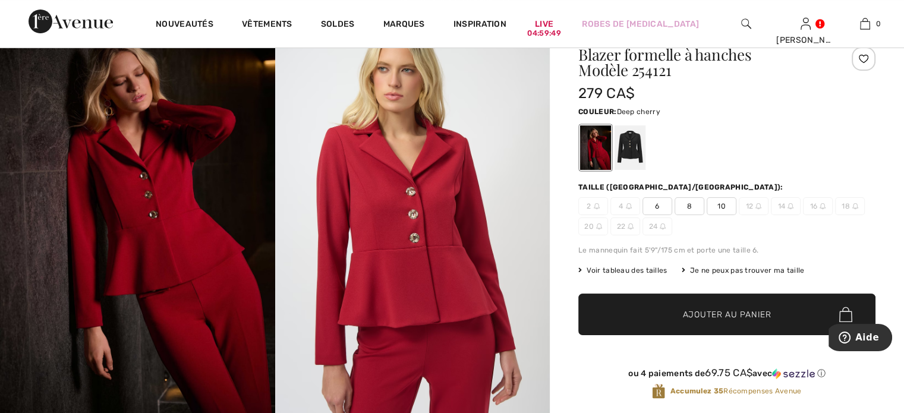
click at [737, 215] on span "10" at bounding box center [722, 206] width 30 height 18
click at [819, 140] on div at bounding box center [726, 147] width 297 height 49
click at [844, 163] on div at bounding box center [726, 147] width 297 height 49
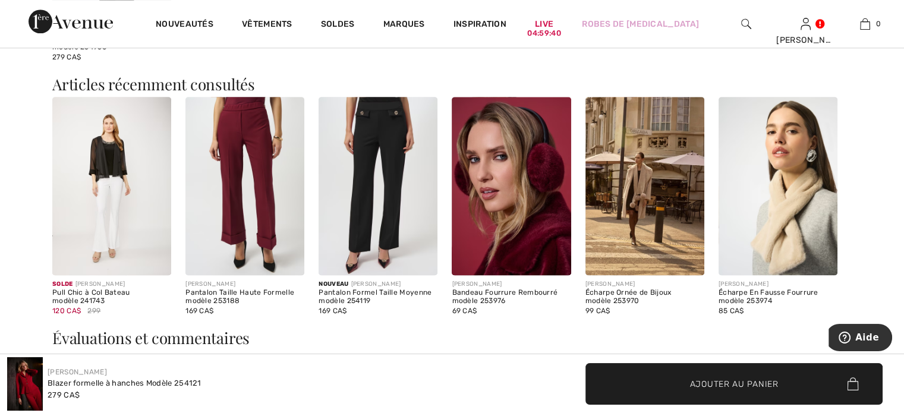
scroll to position [1665, 0]
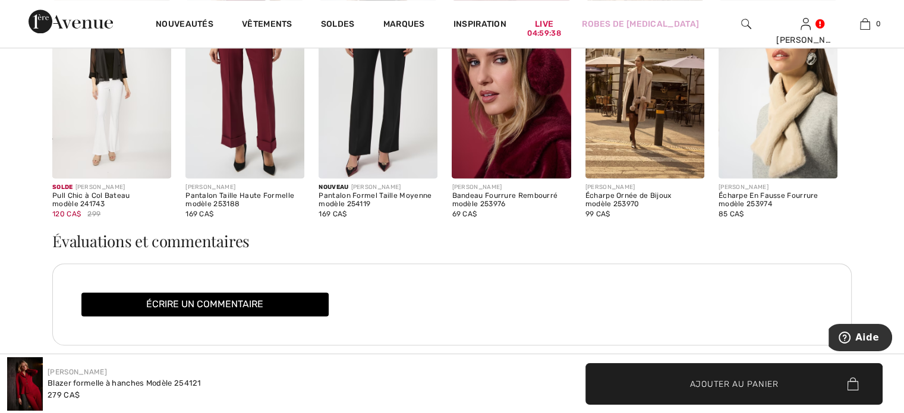
click at [400, 178] on img at bounding box center [378, 89] width 119 height 178
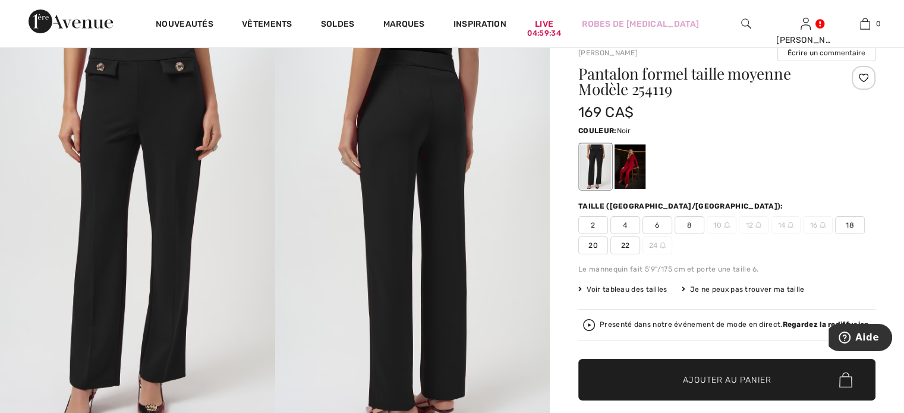
scroll to position [59, 0]
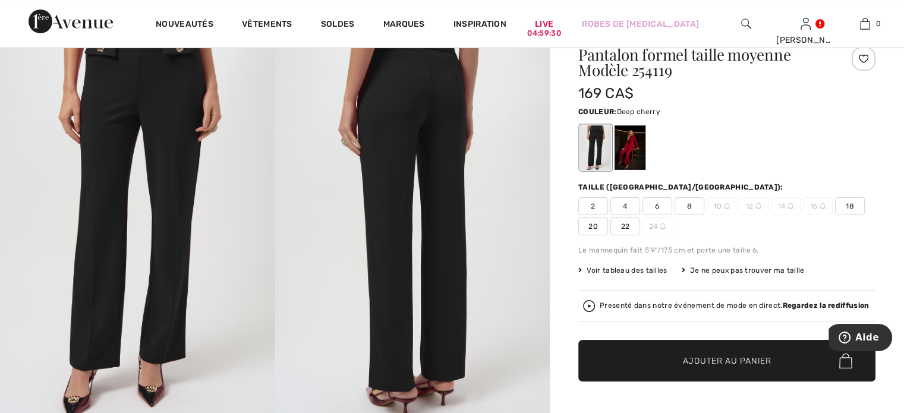
click at [646, 168] on div at bounding box center [630, 147] width 31 height 45
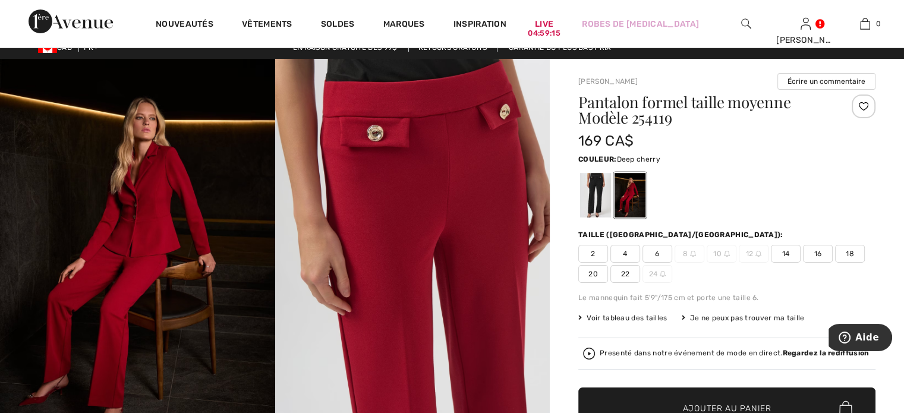
scroll to position [0, 0]
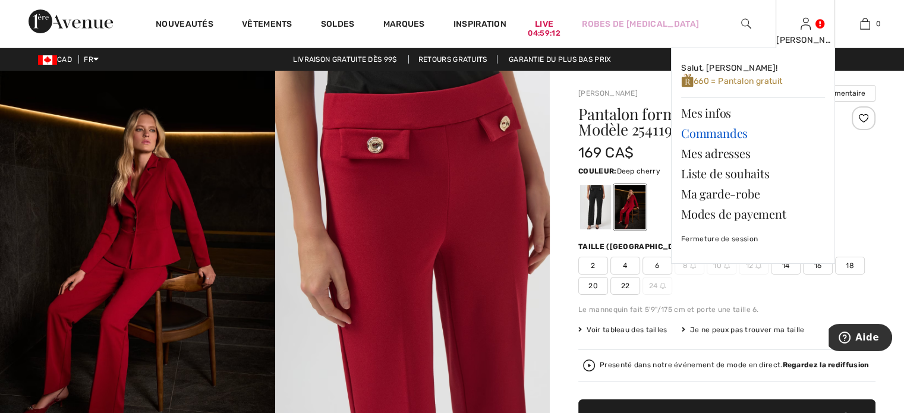
click at [713, 143] on link "Commandes" at bounding box center [753, 133] width 144 height 20
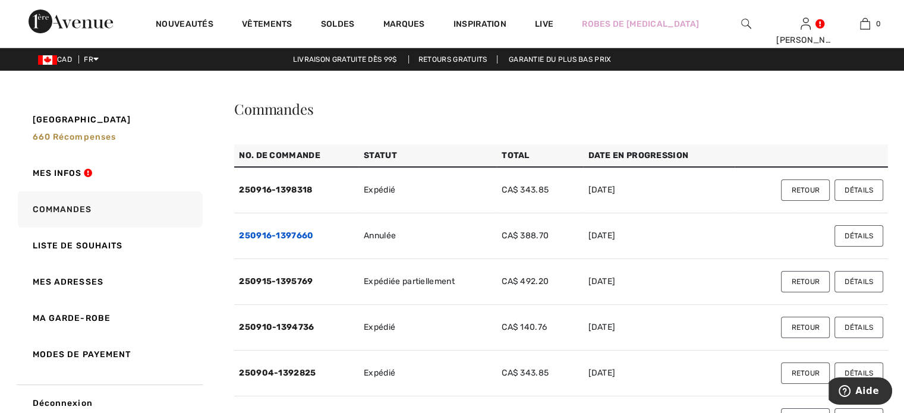
click at [278, 241] on link "250916-1397660" at bounding box center [276, 236] width 74 height 10
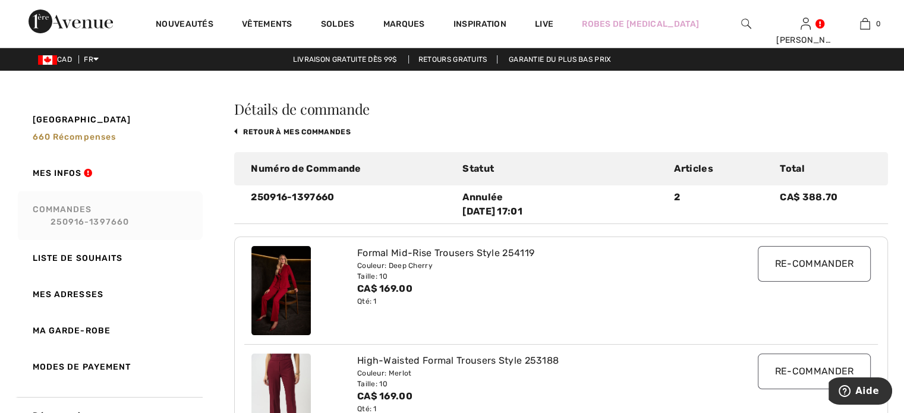
click at [65, 229] on link "Commandes 250916-1397660" at bounding box center [108, 215] width 187 height 49
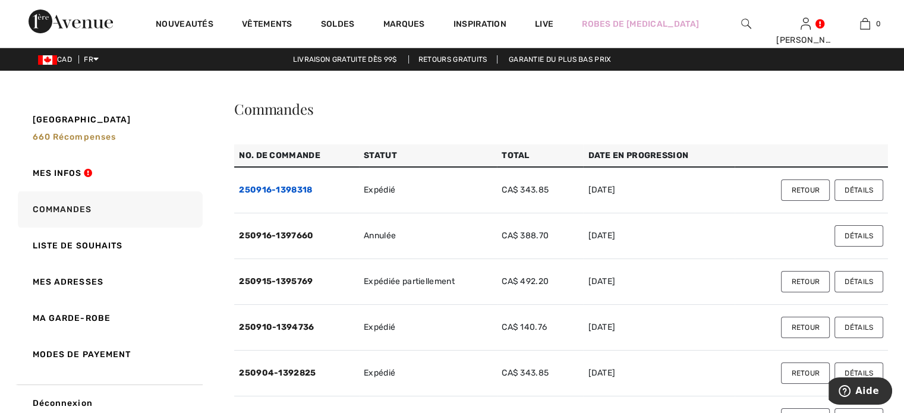
click at [254, 195] on link "250916-1398318" at bounding box center [275, 190] width 73 height 10
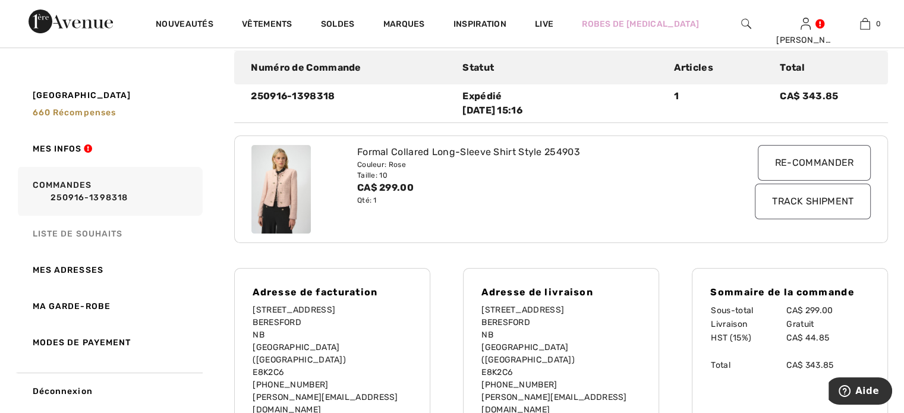
scroll to position [59, 0]
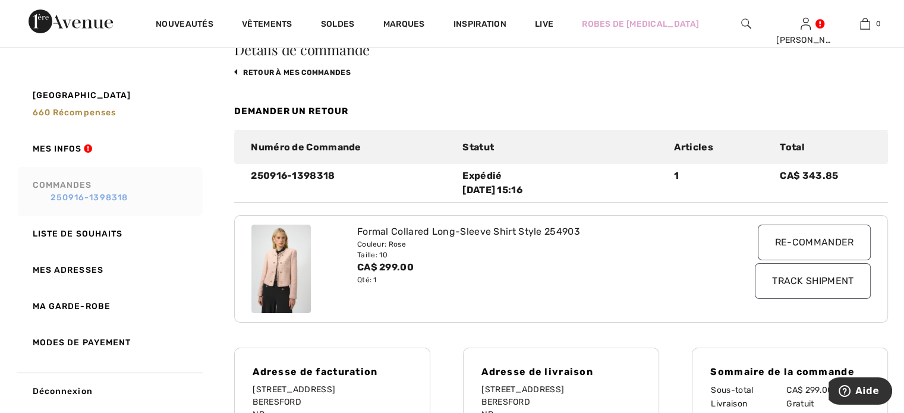
click at [76, 194] on link "250916-1398318" at bounding box center [116, 197] width 166 height 12
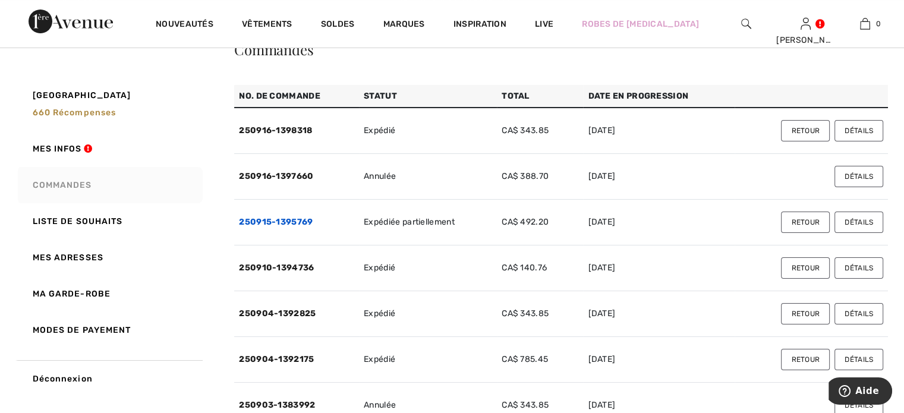
click at [260, 227] on link "250915-1395769" at bounding box center [276, 222] width 74 height 10
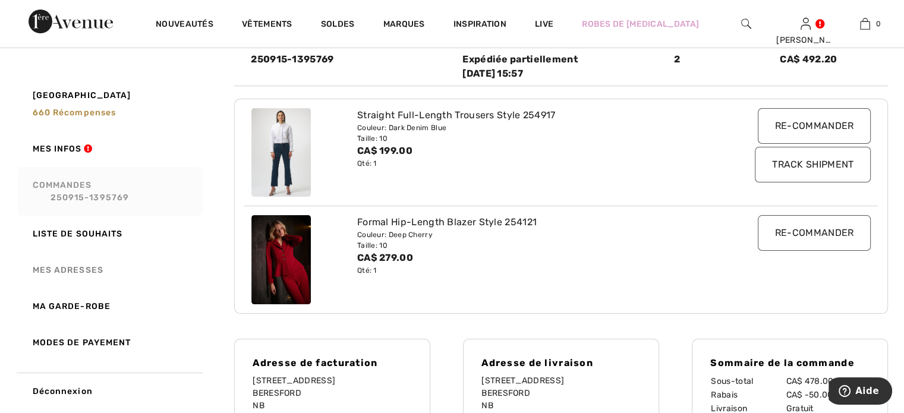
scroll to position [178, 0]
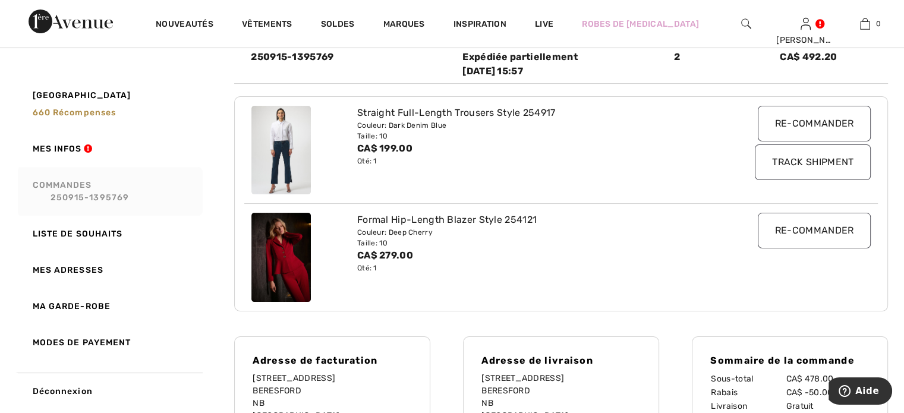
click at [793, 180] on input "Track Shipment" at bounding box center [813, 162] width 116 height 36
click at [68, 200] on link "250915-1395769" at bounding box center [116, 197] width 166 height 12
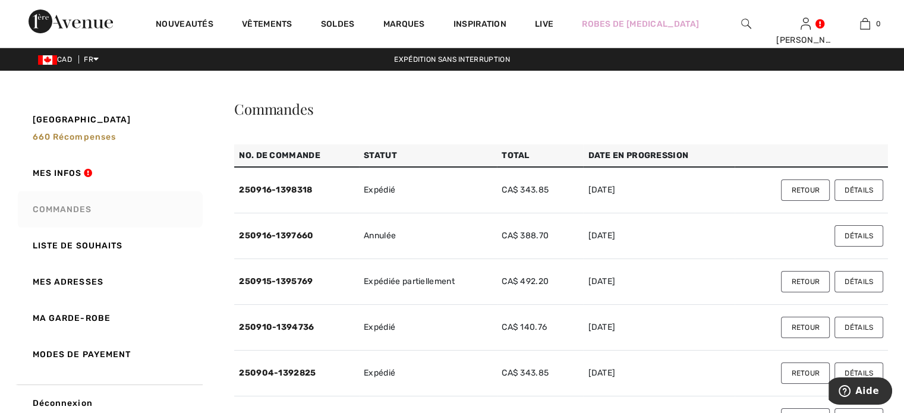
scroll to position [0, 0]
